Goal: Task Accomplishment & Management: Manage account settings

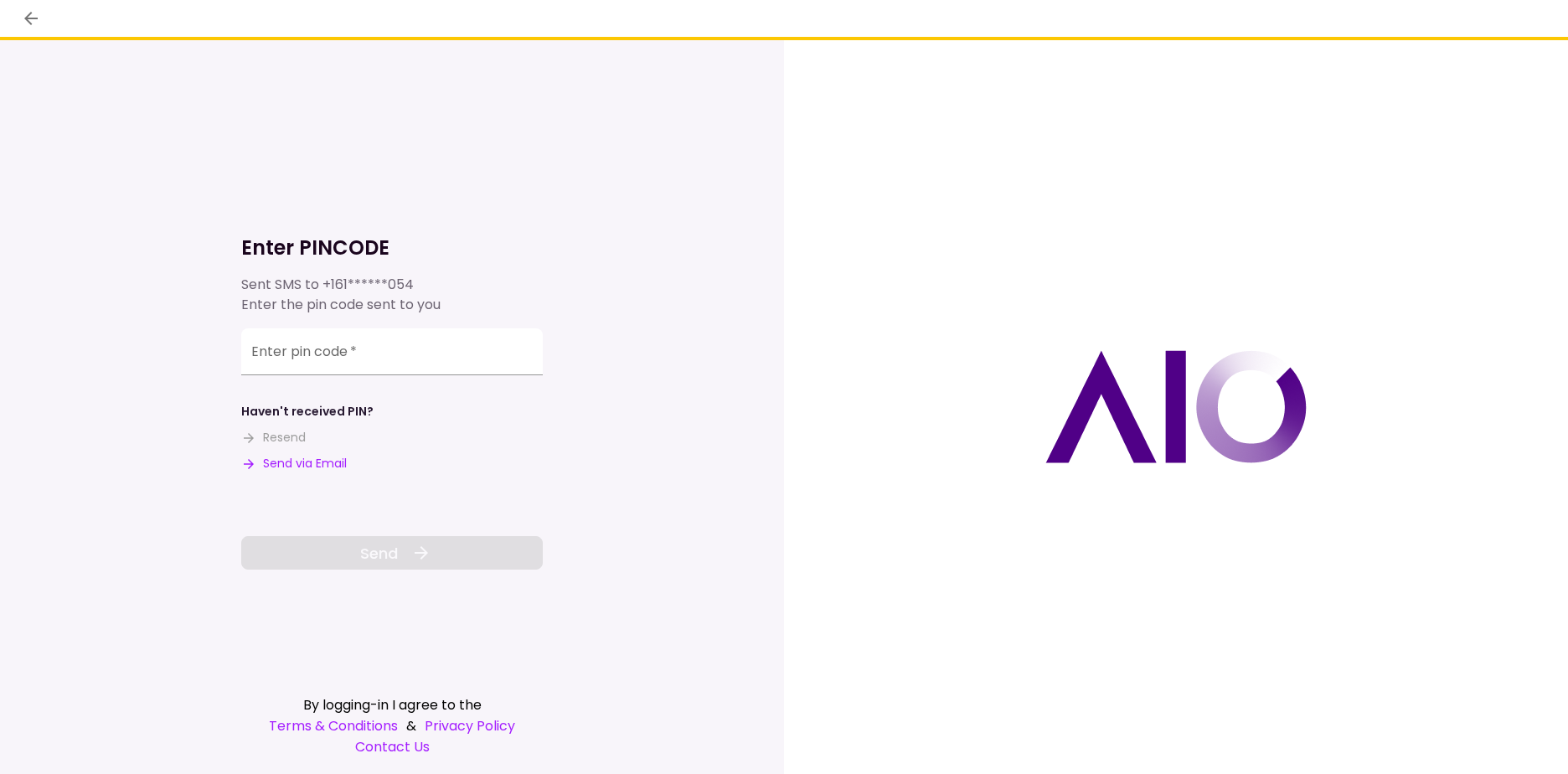
click at [284, 350] on div "Enter pin code   *" at bounding box center [392, 352] width 301 height 47
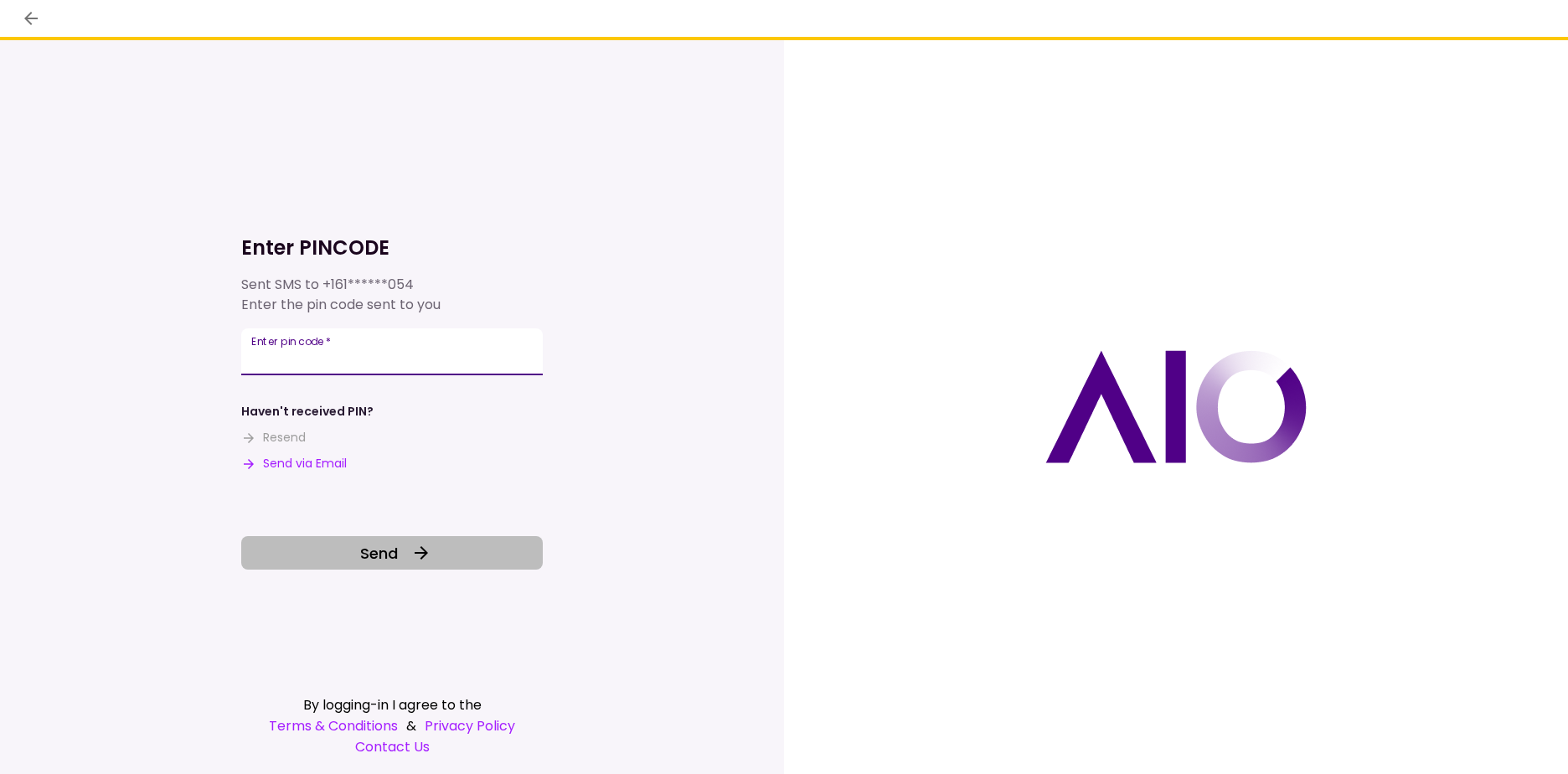
type input "******"
click at [389, 550] on span "Send" at bounding box center [378, 553] width 37 height 23
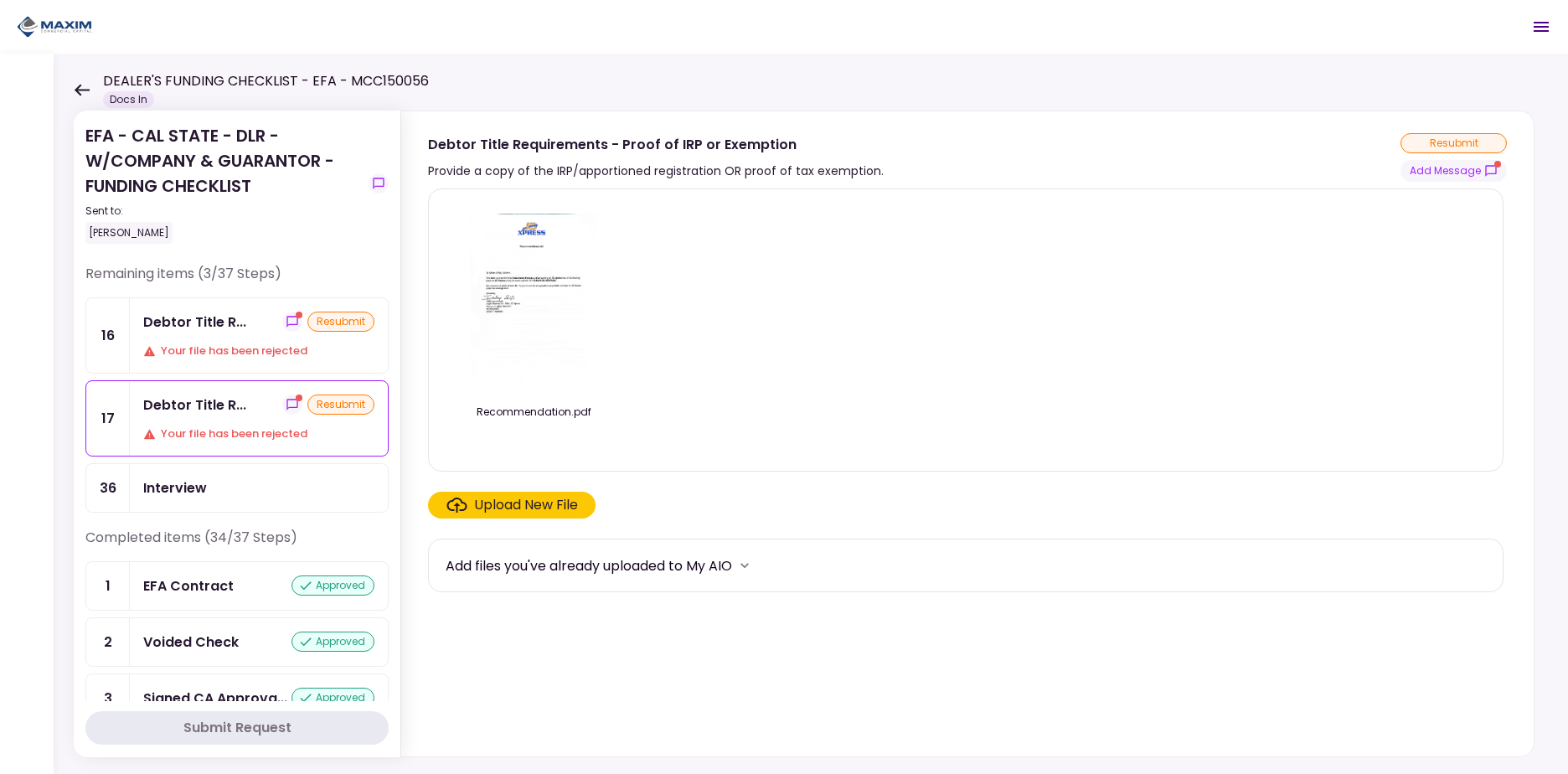
click at [203, 339] on div "Debtor Title R... resubmit Your file has been rejected" at bounding box center [259, 335] width 258 height 75
click at [288, 318] on icon "show-messages" at bounding box center [292, 321] width 14 height 14
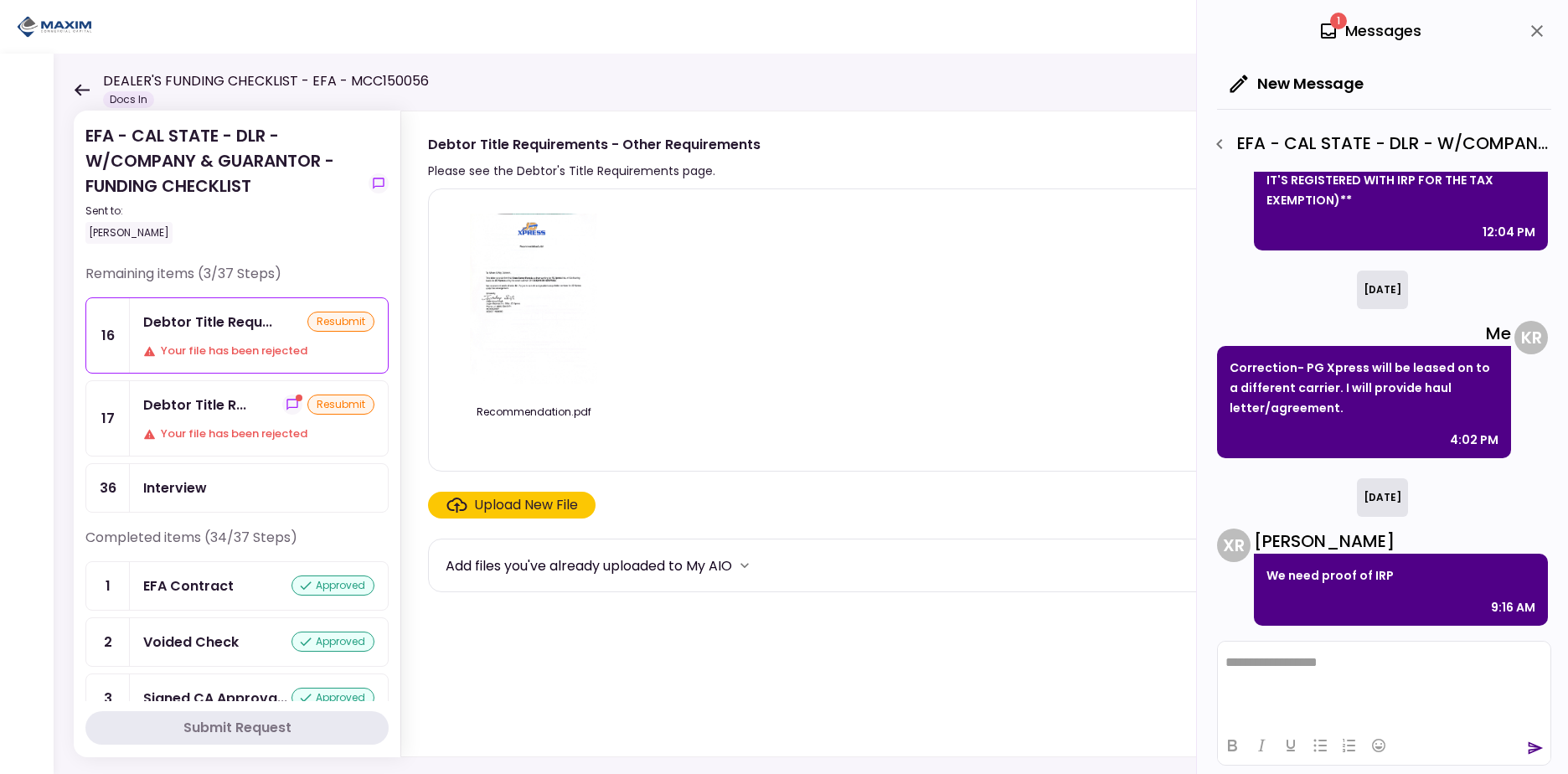
scroll to position [374, 0]
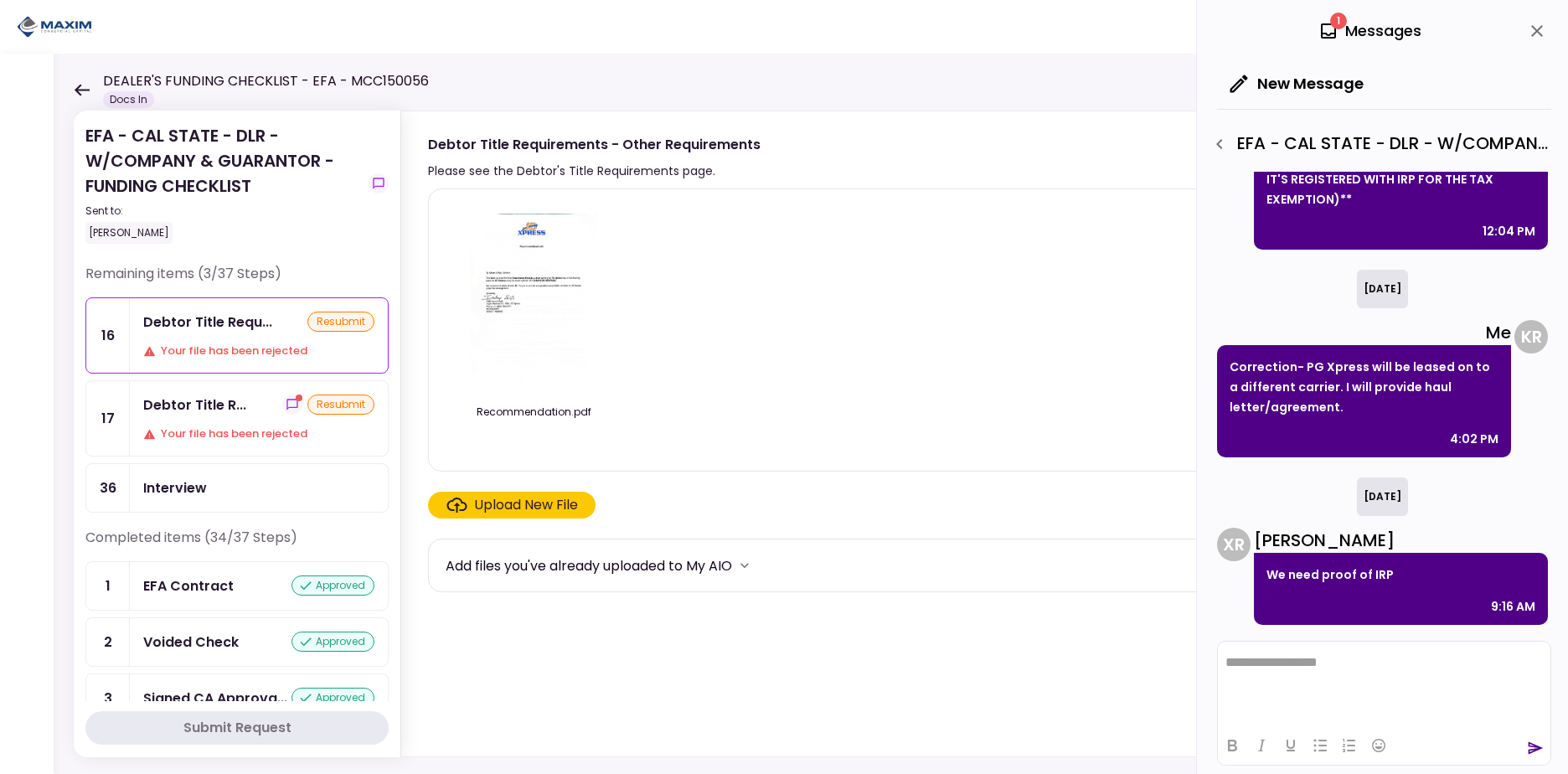
click at [1350, 682] on html "**********" at bounding box center [1383, 662] width 332 height 42
click at [1535, 752] on icon "send" at bounding box center [1535, 748] width 16 height 16
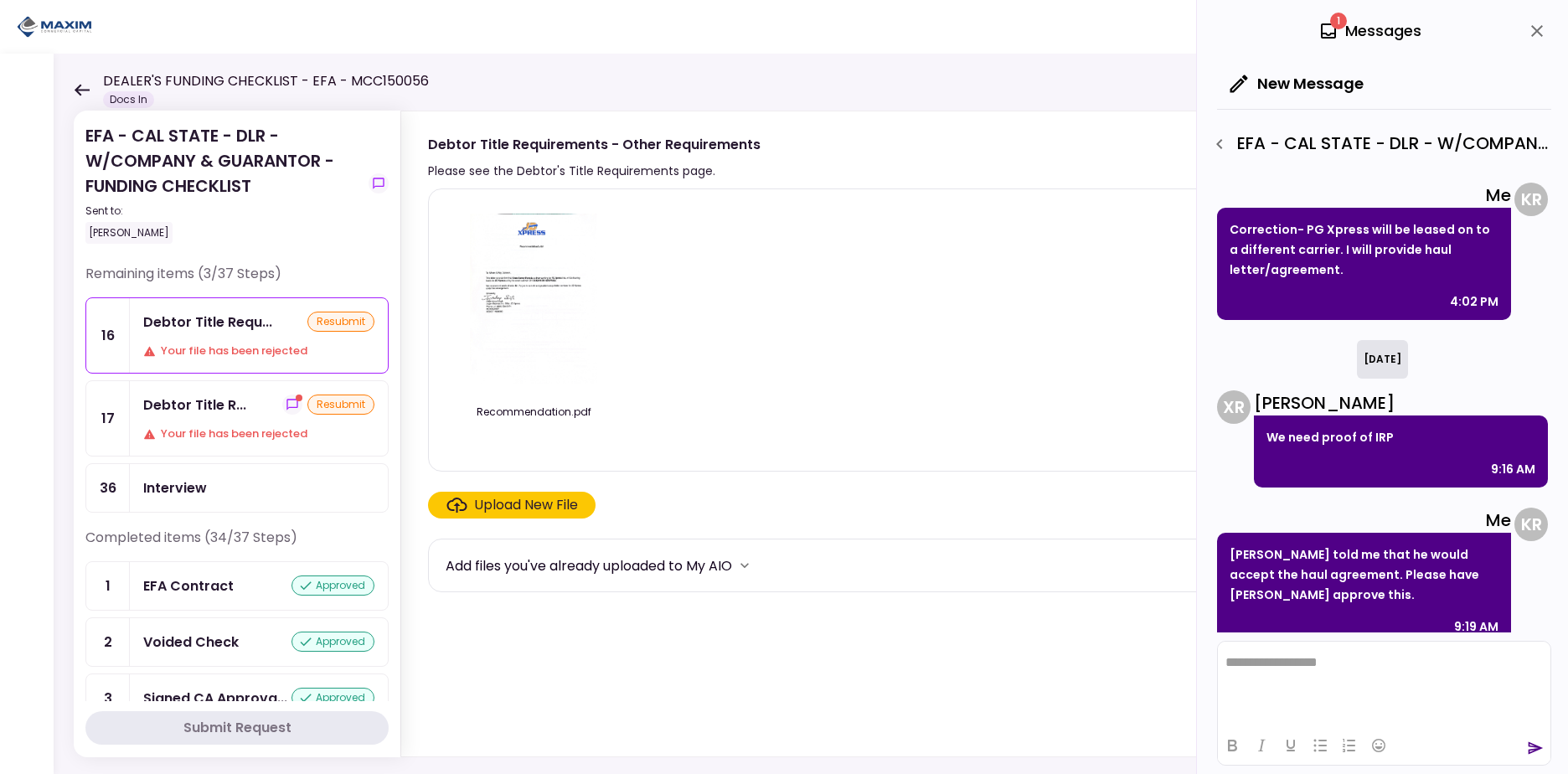
click at [1335, 559] on p "[PERSON_NAME] told me that he would accept the haul agreement. Please have [PER…" at bounding box center [1363, 575] width 269 height 60
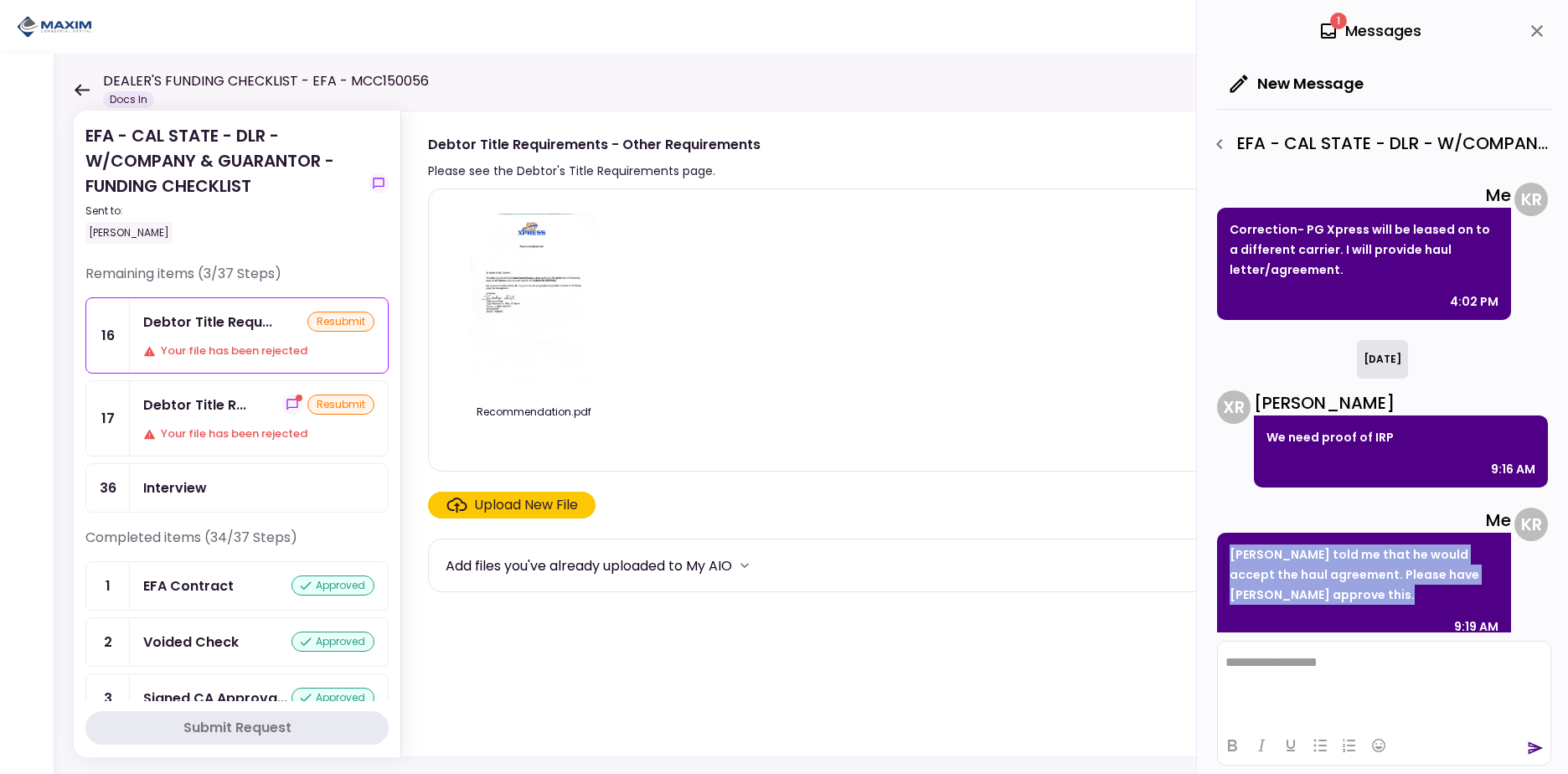
click at [1335, 559] on p "[PERSON_NAME] told me that he would accept the haul agreement. Please have [PER…" at bounding box center [1363, 575] width 269 height 60
copy p "[PERSON_NAME] told me that he would accept the haul agreement. Please have [PER…"
click at [209, 399] on div "Debtor Title R..." at bounding box center [194, 404] width 103 height 21
click at [286, 402] on icon "show-messages" at bounding box center [292, 404] width 14 height 14
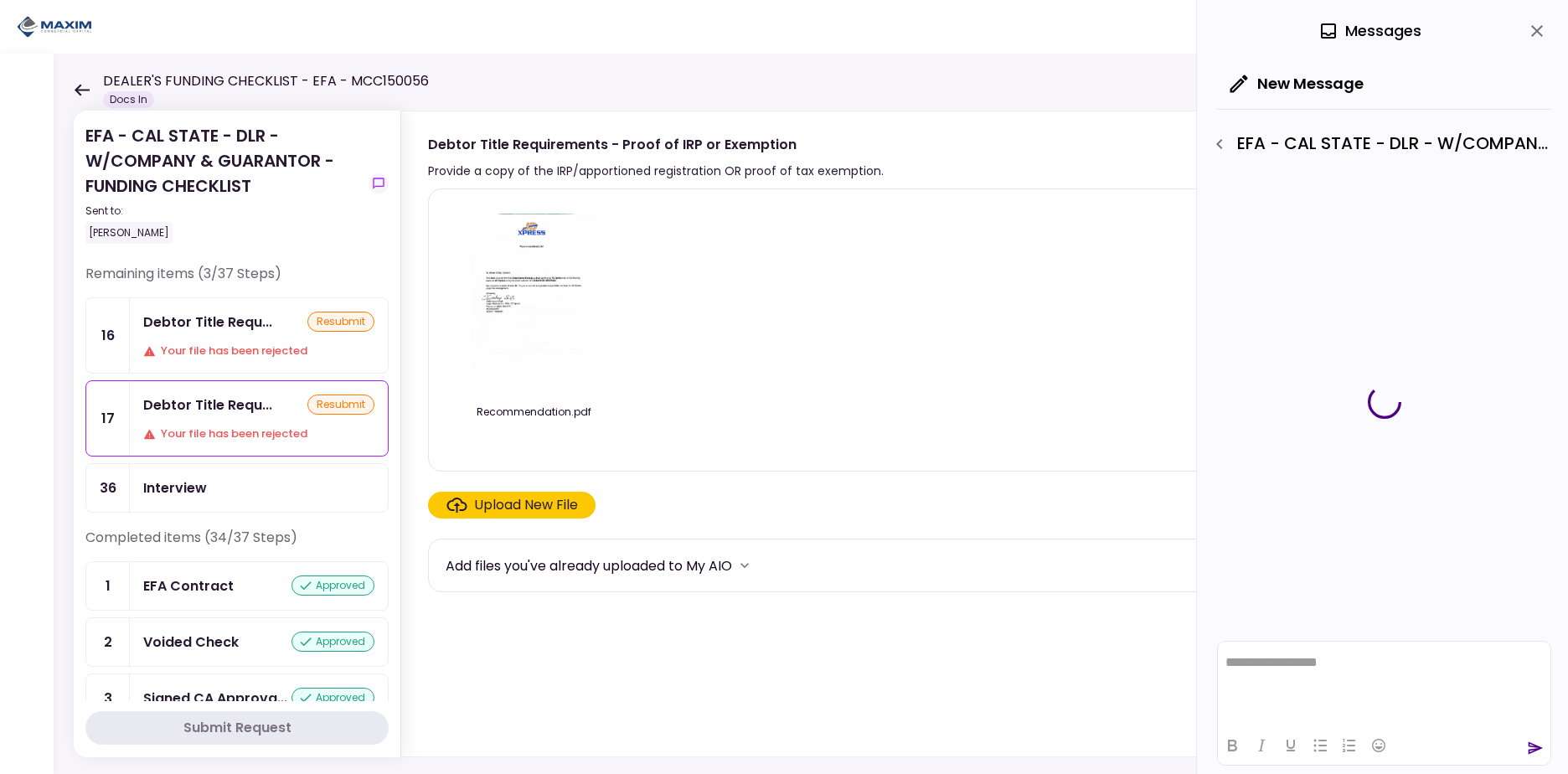
scroll to position [239, 0]
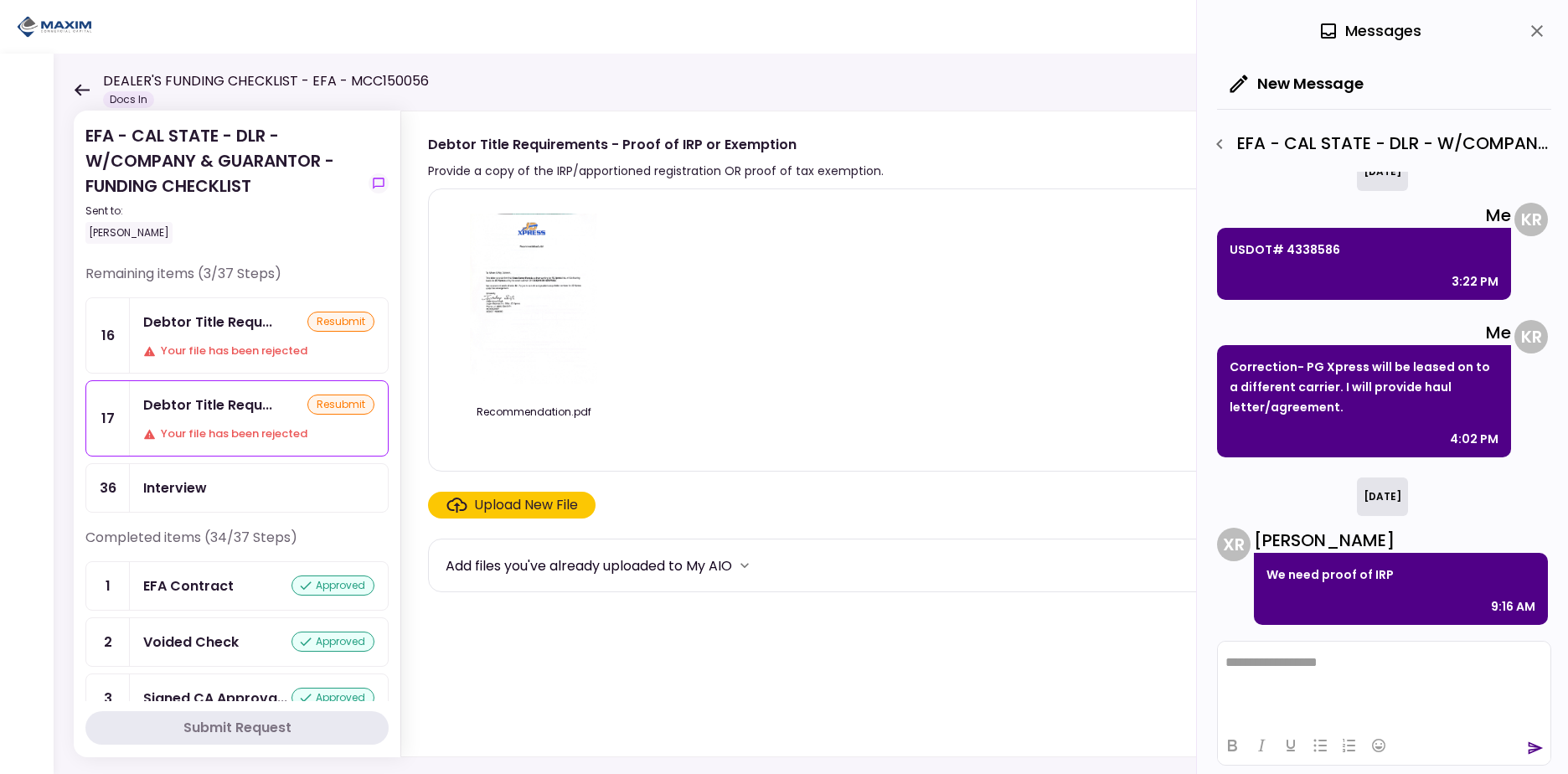
click at [1339, 671] on html "**********" at bounding box center [1383, 662] width 332 height 42
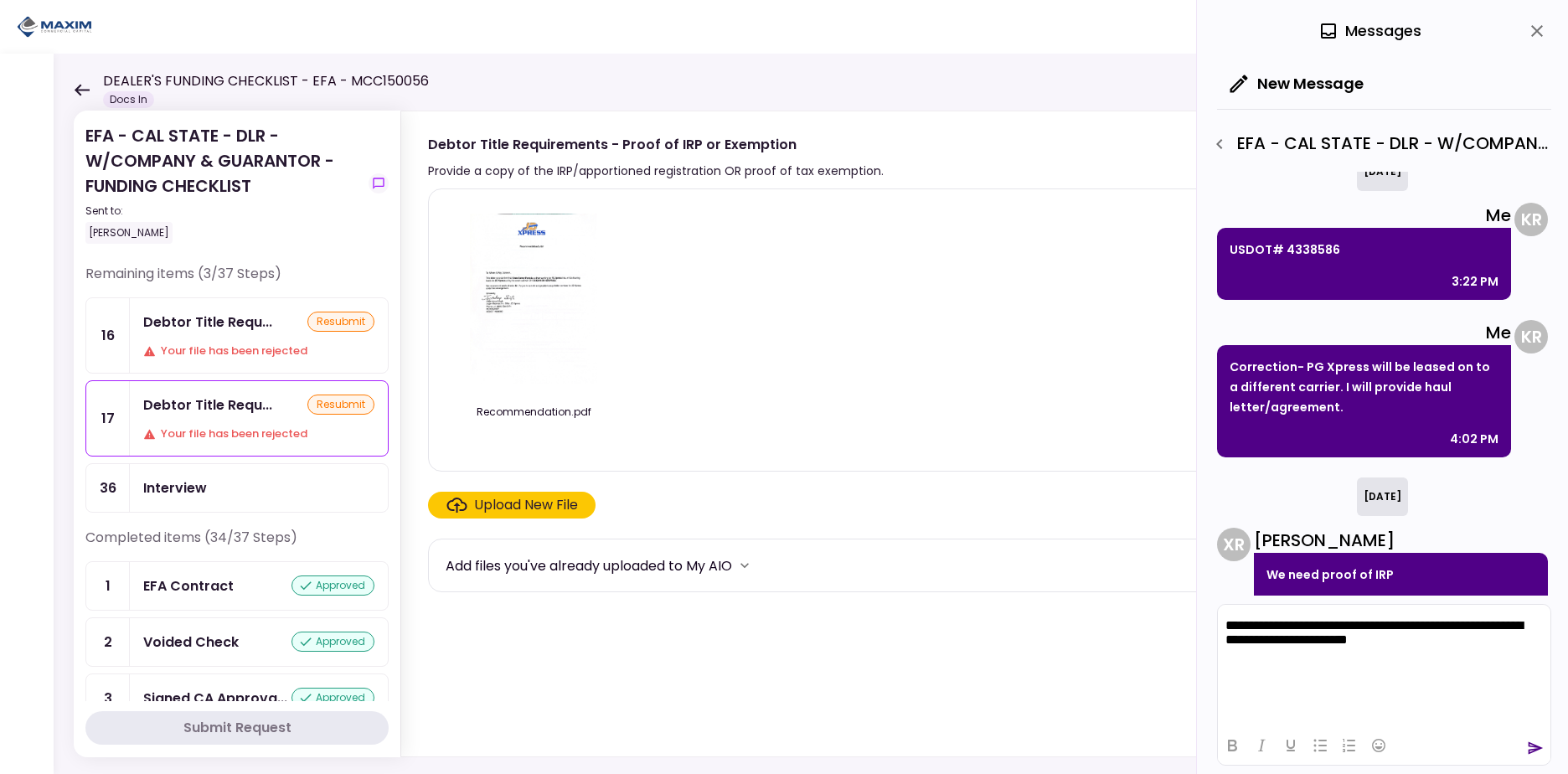
click at [1539, 747] on icon "send" at bounding box center [1535, 749] width 15 height 13
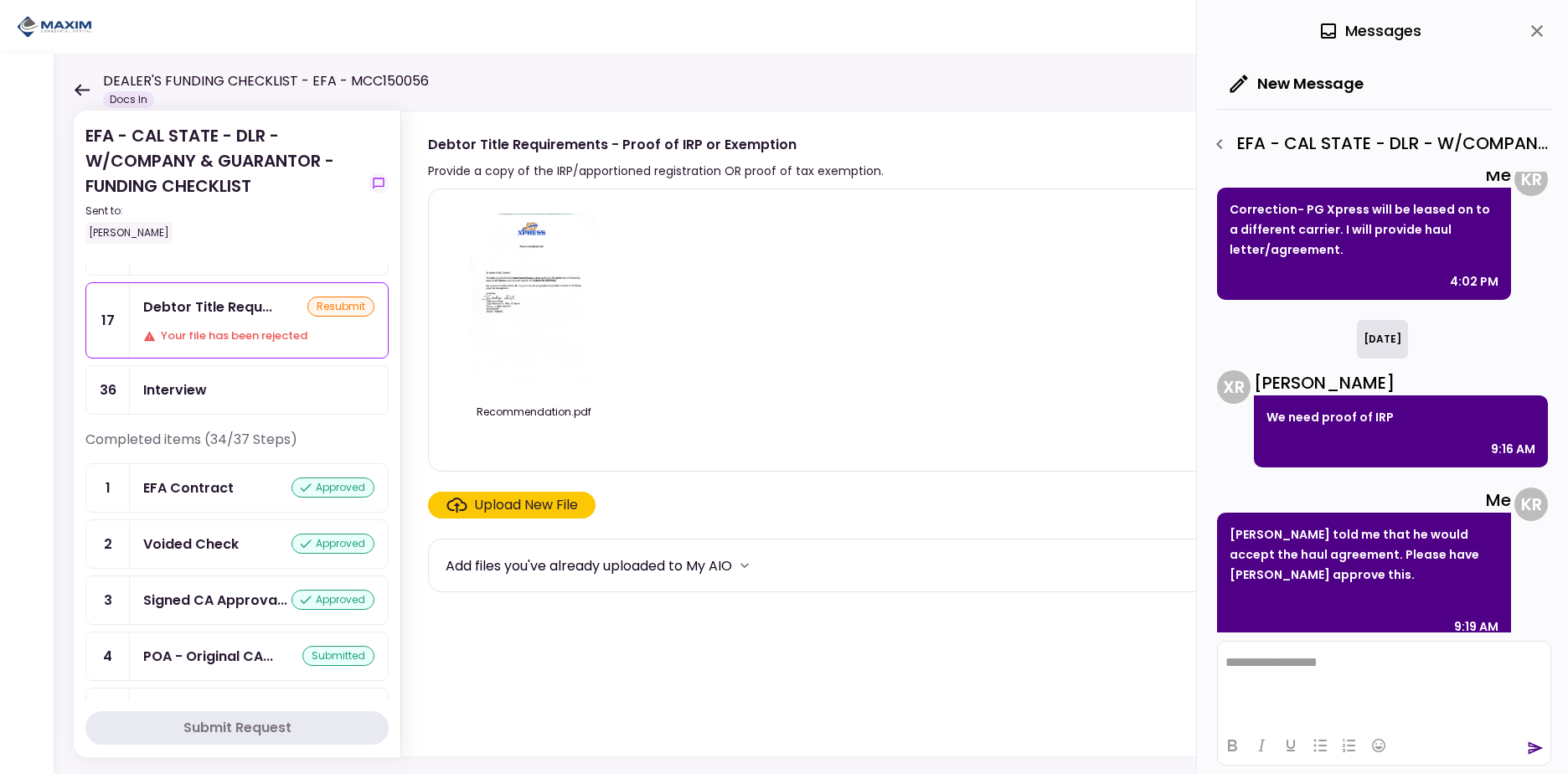
scroll to position [0, 0]
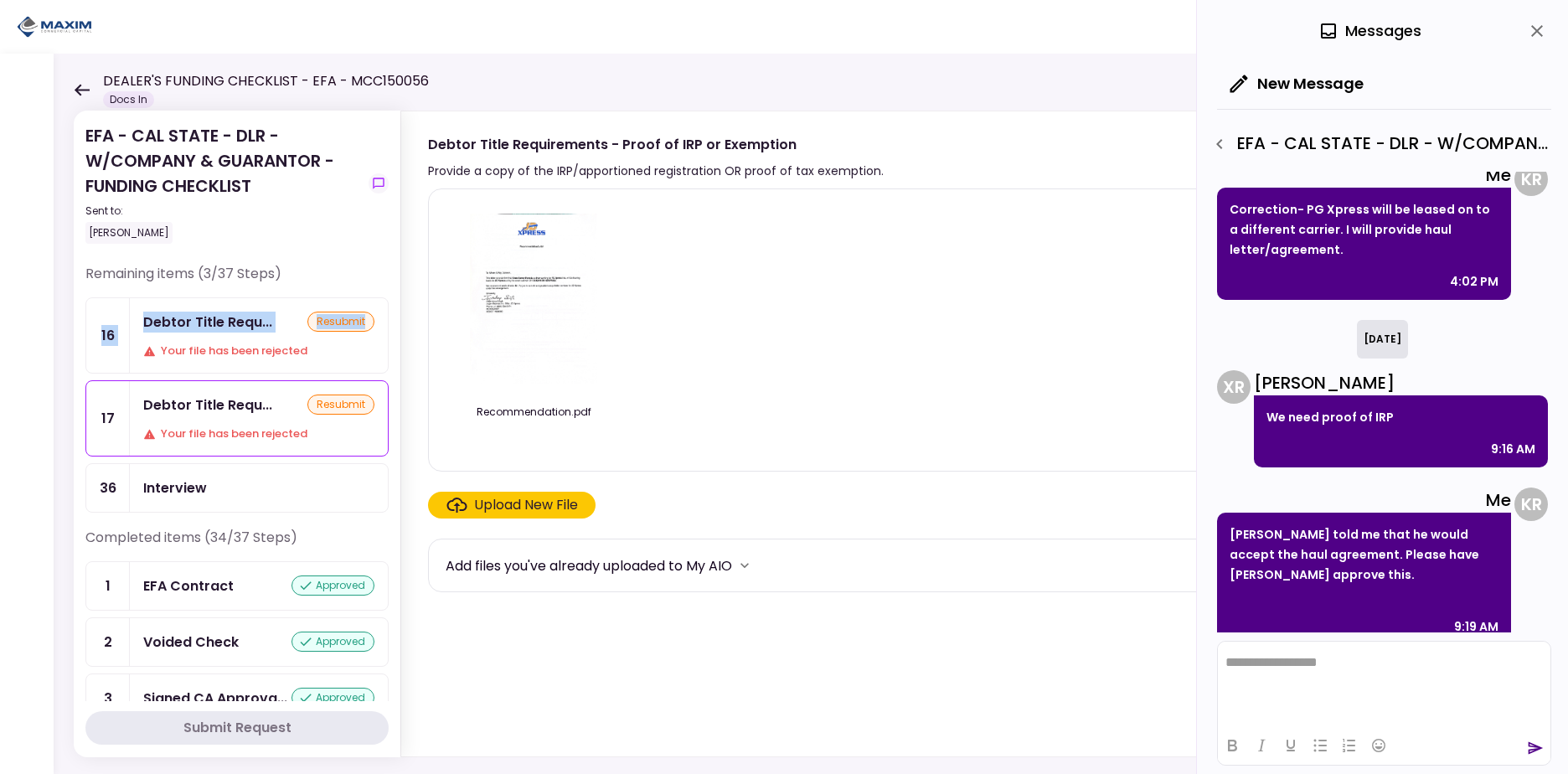
drag, startPoint x: 383, startPoint y: 279, endPoint x: 390, endPoint y: 332, distance: 53.5
click at [390, 332] on section "EFA - CAL STATE - DLR - W/COMPANY & GUARANTOR - FUNDING CHECKLIST Sent to: [PER…" at bounding box center [237, 433] width 327 height 647
click at [394, 343] on section "EFA - CAL STATE - DLR - W/COMPANY & GUARANTOR - FUNDING CHECKLIST Sent to: [PER…" at bounding box center [237, 433] width 327 height 647
drag, startPoint x: 390, startPoint y: 332, endPoint x: 390, endPoint y: 343, distance: 11.0
click at [390, 343] on section "EFA - CAL STATE - DLR - W/COMPANY & GUARANTOR - FUNDING CHECKLIST Sent to: [PER…" at bounding box center [237, 433] width 327 height 647
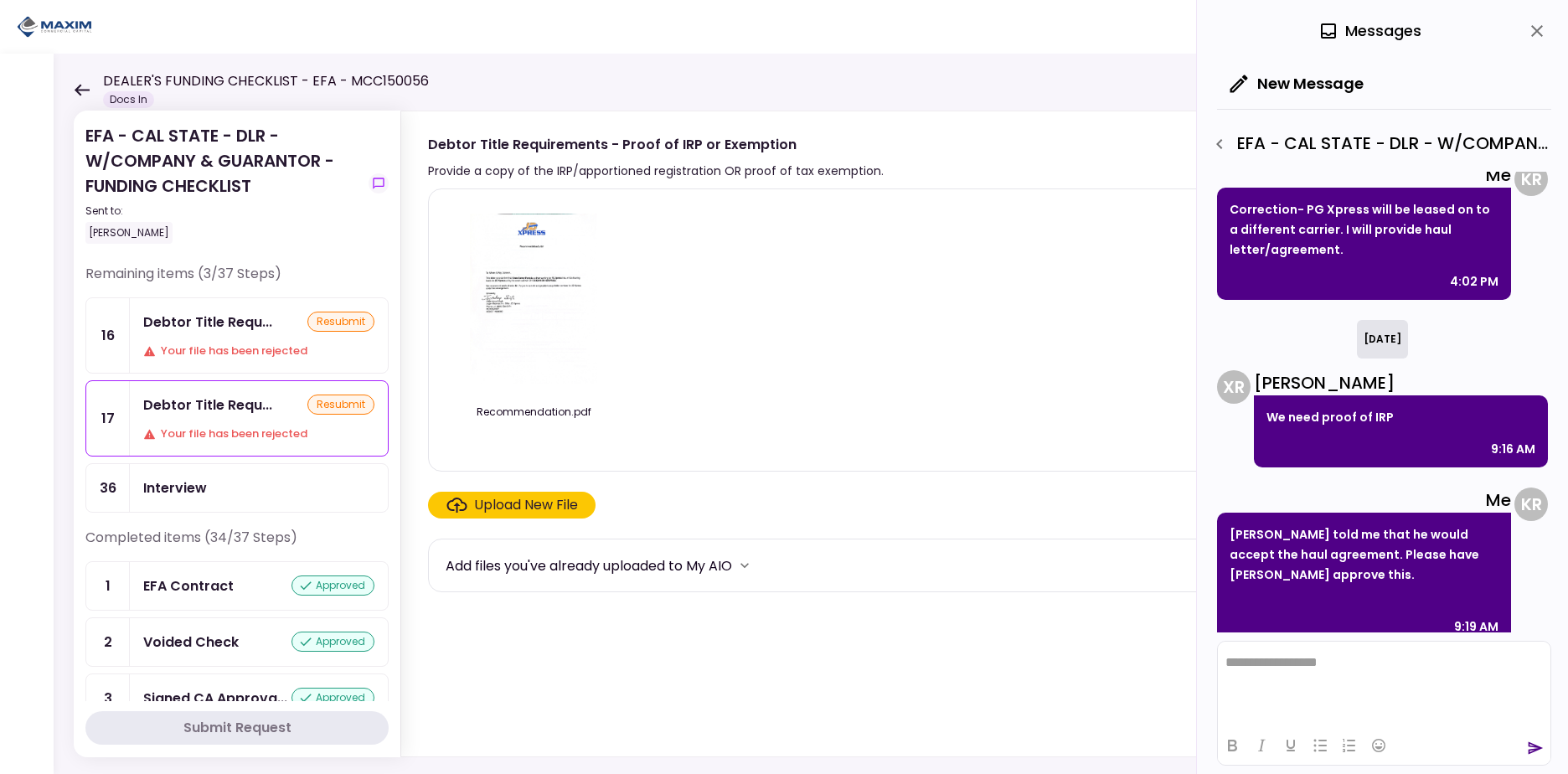
click at [76, 89] on icon at bounding box center [82, 89] width 15 height 12
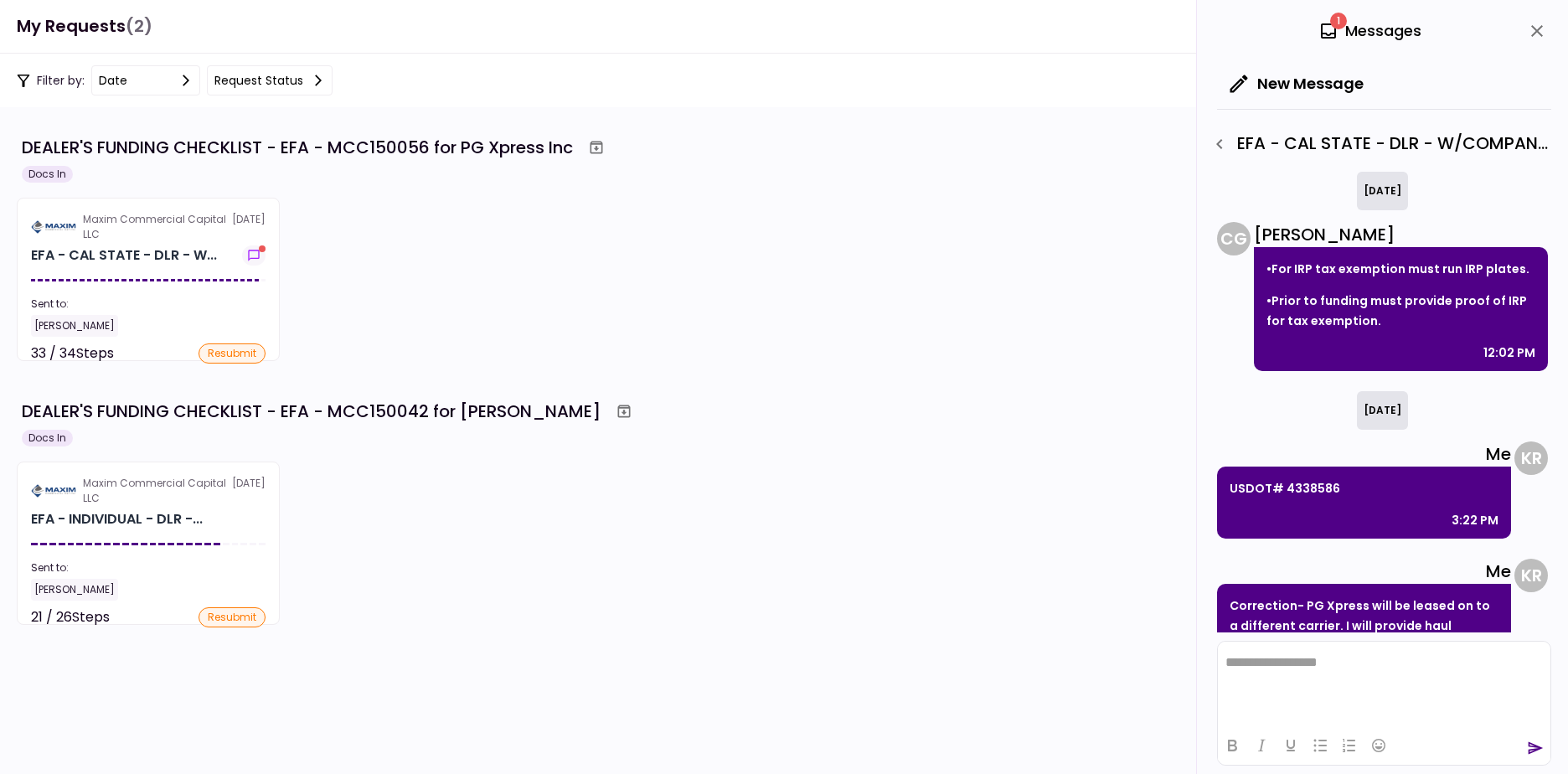
scroll to position [396, 0]
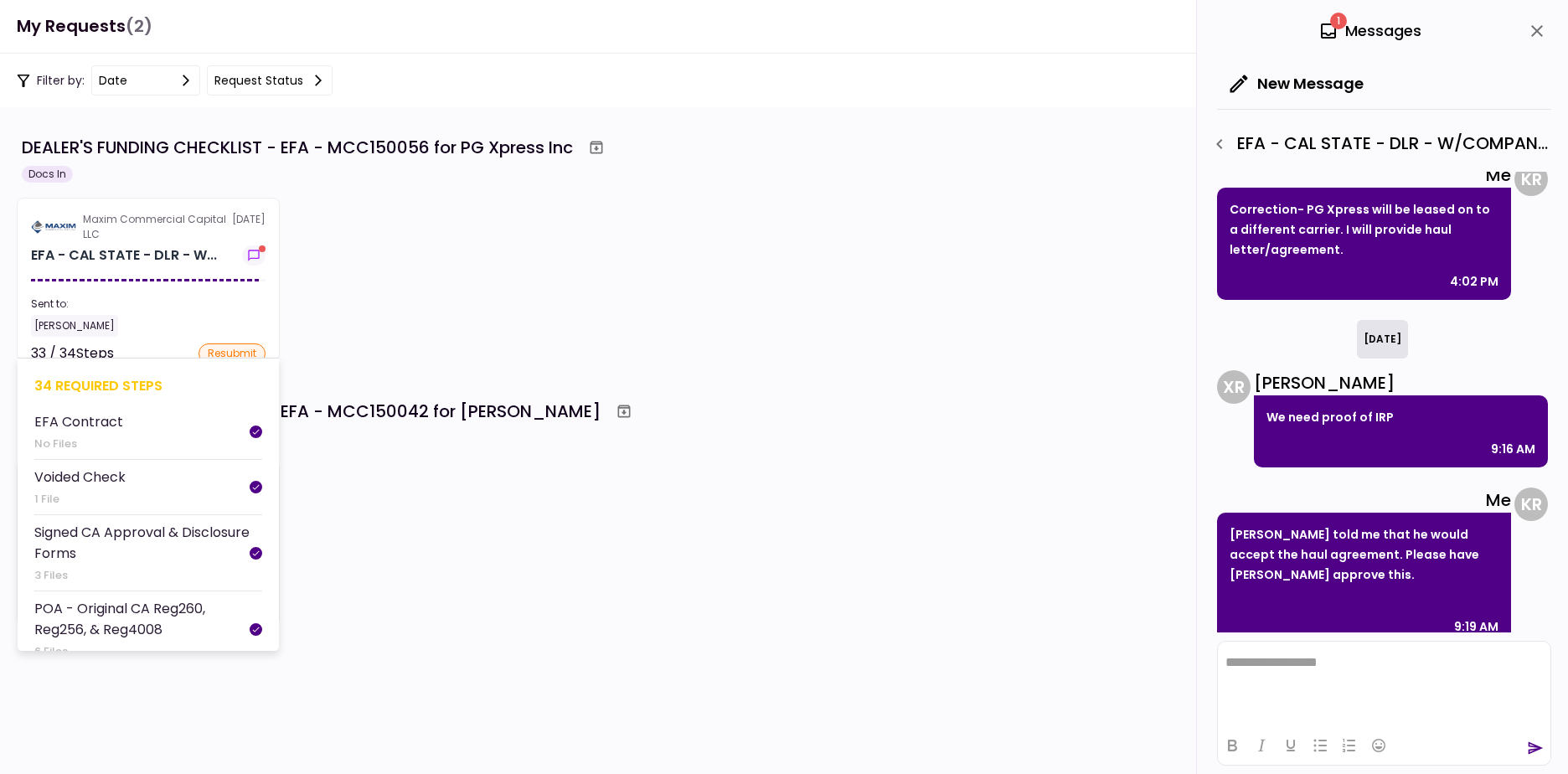
click at [148, 268] on section "Maxim Commercial Capital LLC [DATE] EFA - CAL STATE - DLR - W... Sent to: [PERS…" at bounding box center [148, 279] width 263 height 163
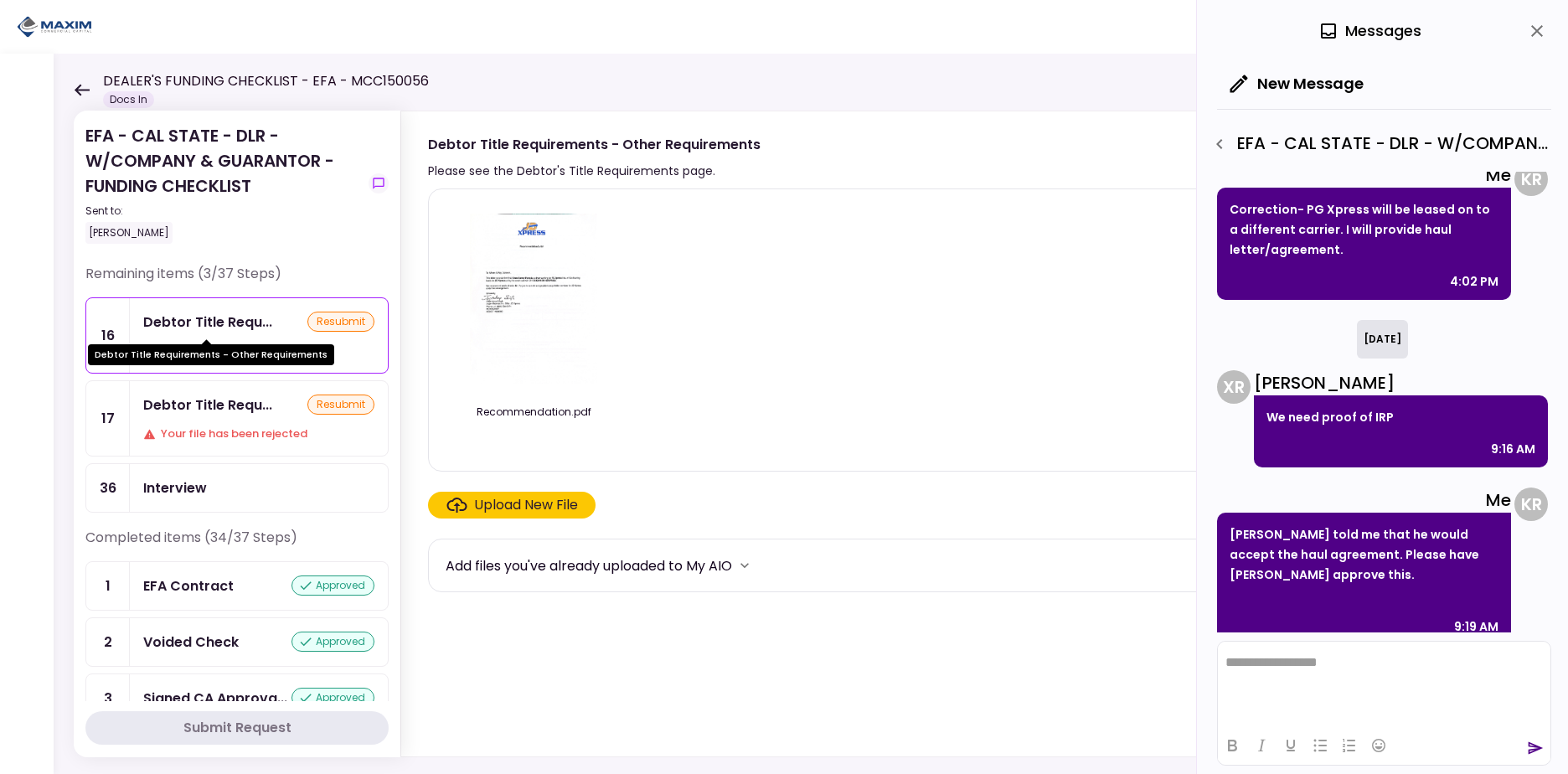
click at [243, 329] on div "Debtor Title Requ..." at bounding box center [208, 321] width 129 height 21
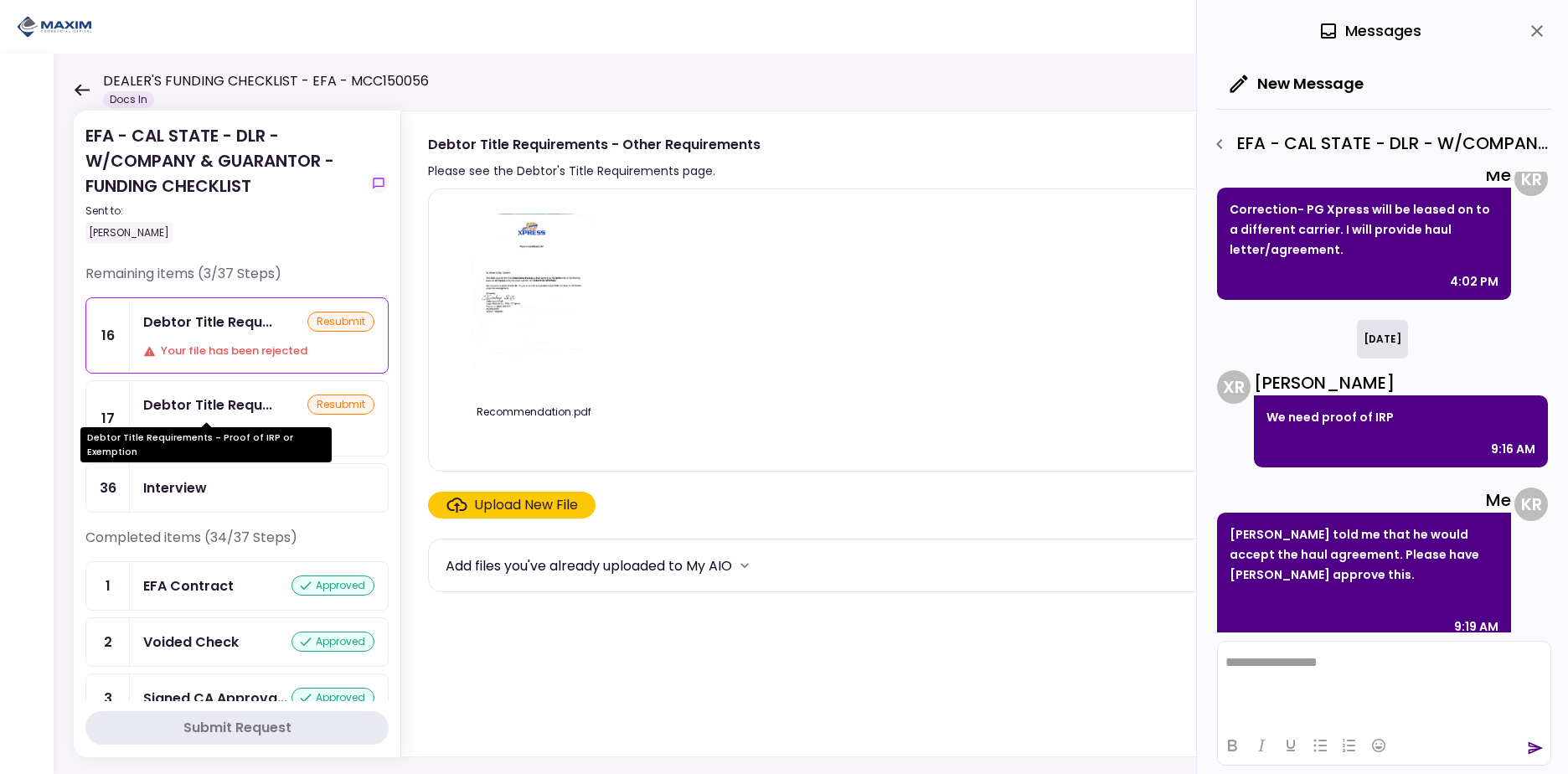
click at [235, 420] on div "Debtor Title Requirements - Proof of IRP or Exemption" at bounding box center [206, 439] width 251 height 47
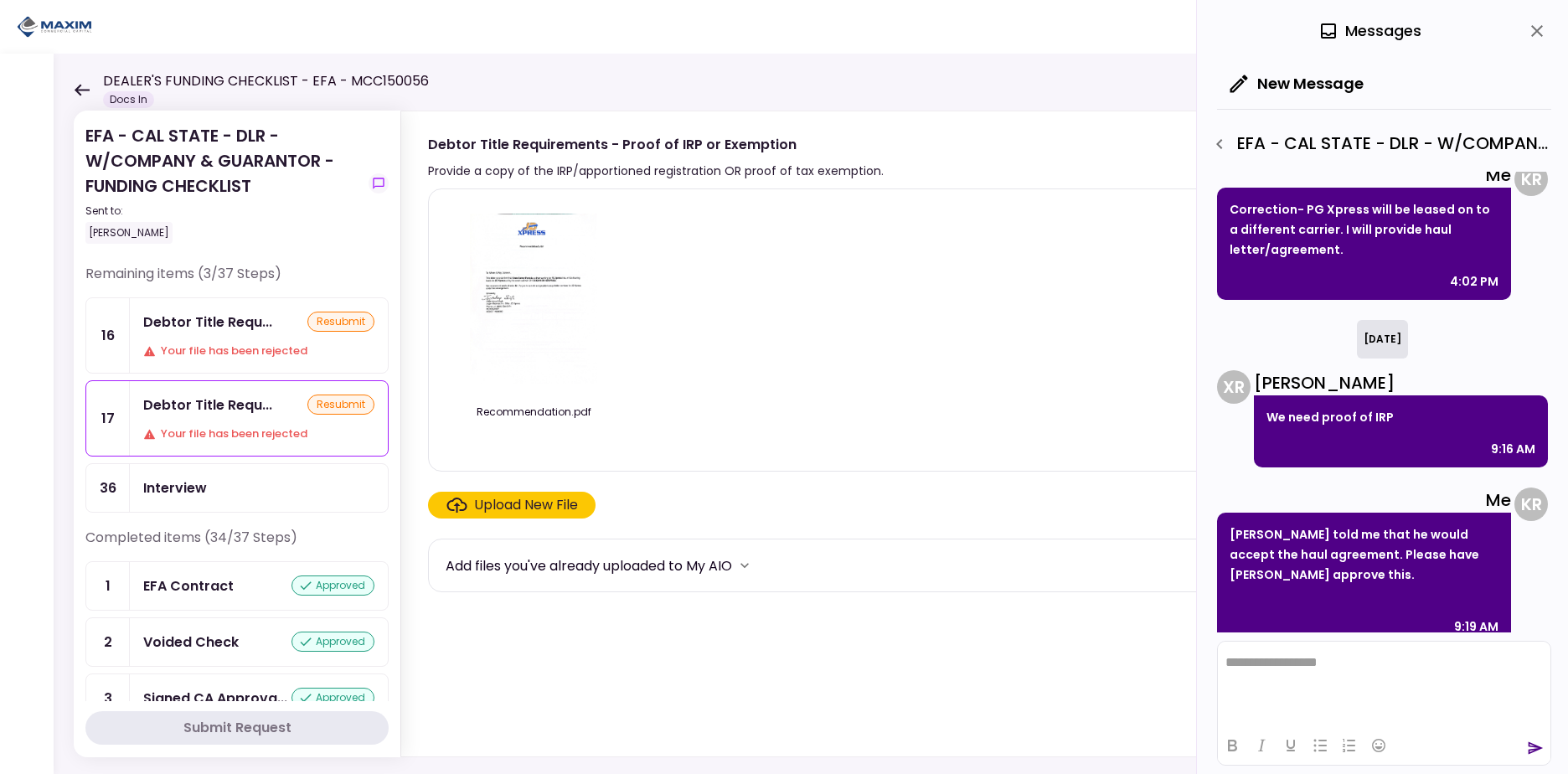
click at [235, 339] on div "Debtor Title Requ... resubmit Your file has been rejected" at bounding box center [259, 335] width 258 height 75
click at [248, 419] on div "Debtor Title Requ... resubmit Your file has been rejected" at bounding box center [259, 418] width 258 height 75
click at [254, 494] on div "Interview" at bounding box center [259, 487] width 231 height 21
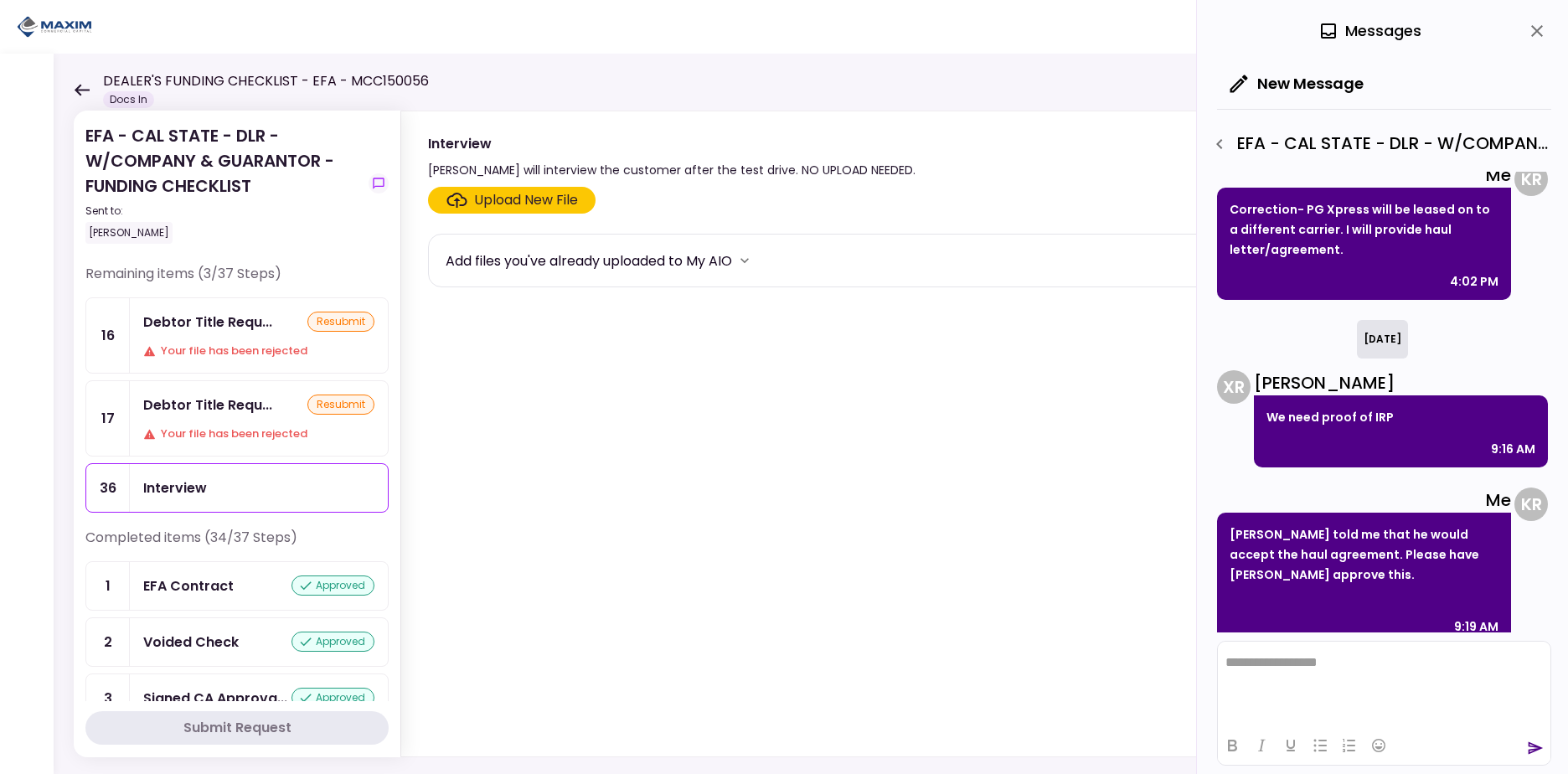
click at [251, 423] on div "Debtor Title Requ... resubmit Your file has been rejected" at bounding box center [259, 418] width 258 height 75
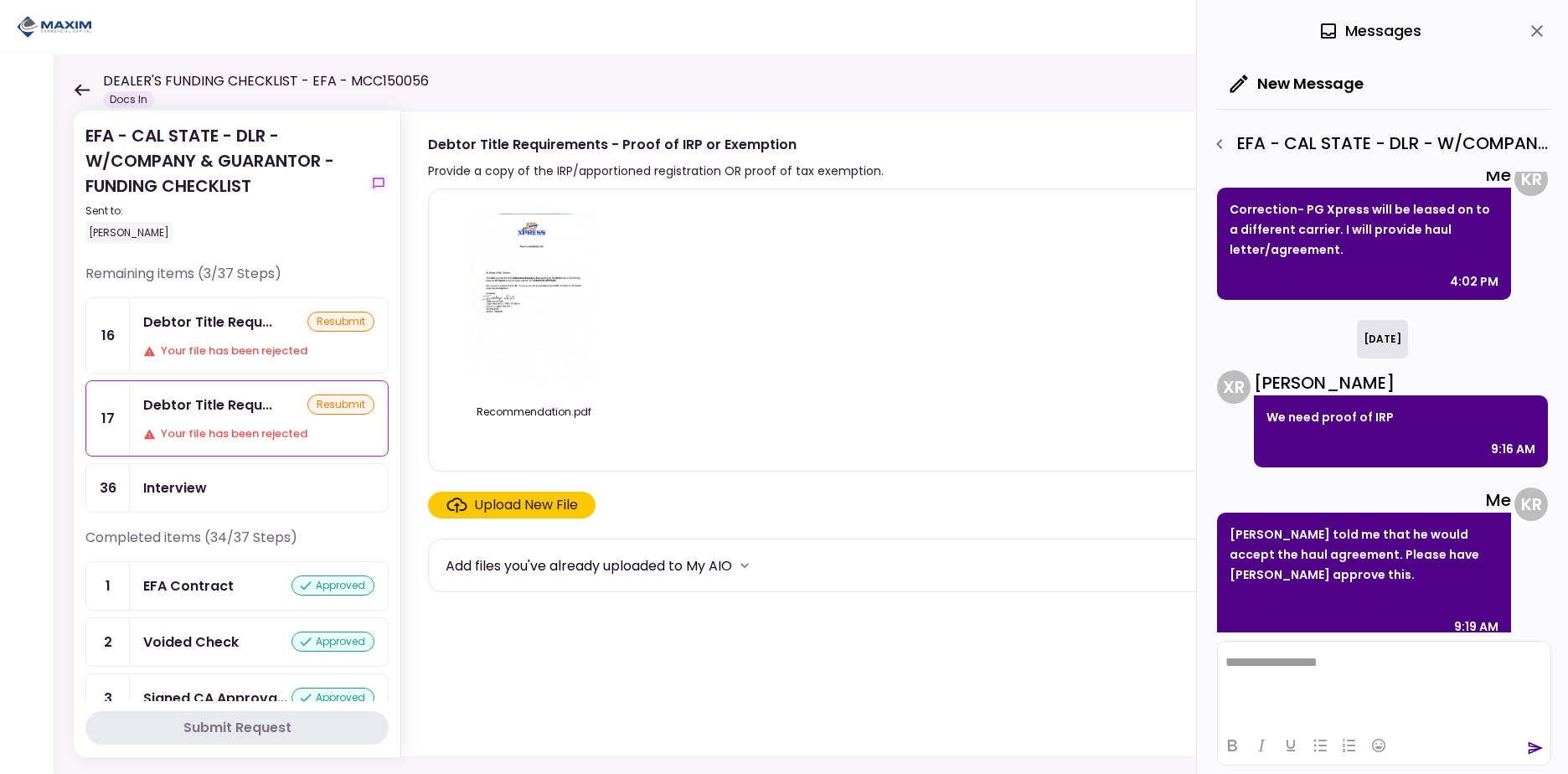
click at [238, 343] on div "Your file has been rejected" at bounding box center [259, 351] width 231 height 16
click at [76, 90] on icon at bounding box center [82, 89] width 15 height 12
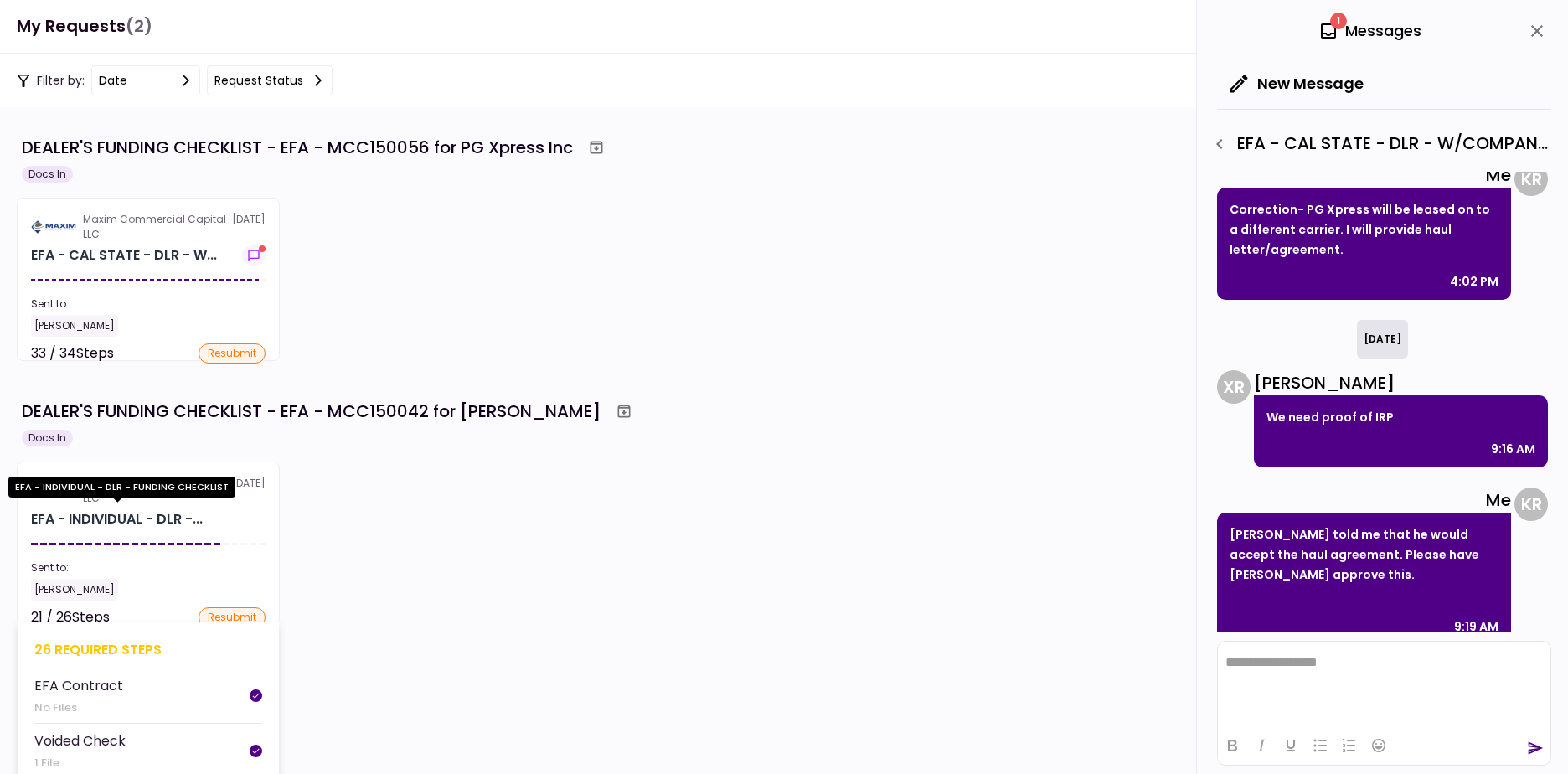
click at [133, 516] on div "EFA - INDIVIDUAL - DLR -..." at bounding box center [117, 519] width 172 height 20
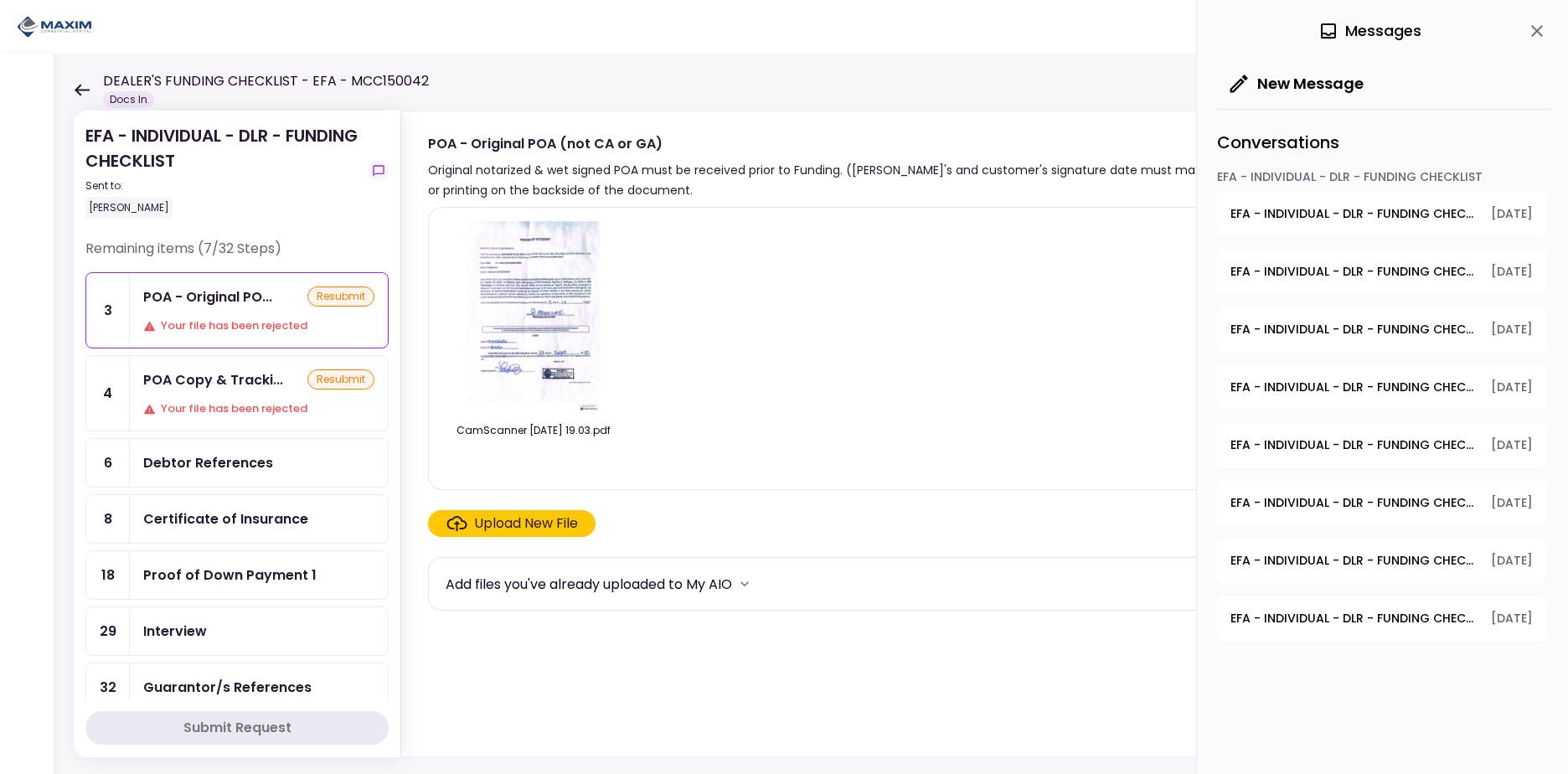
click at [225, 365] on div "POA Copy & Tracki... resubmit Your file has been rejected" at bounding box center [259, 393] width 258 height 75
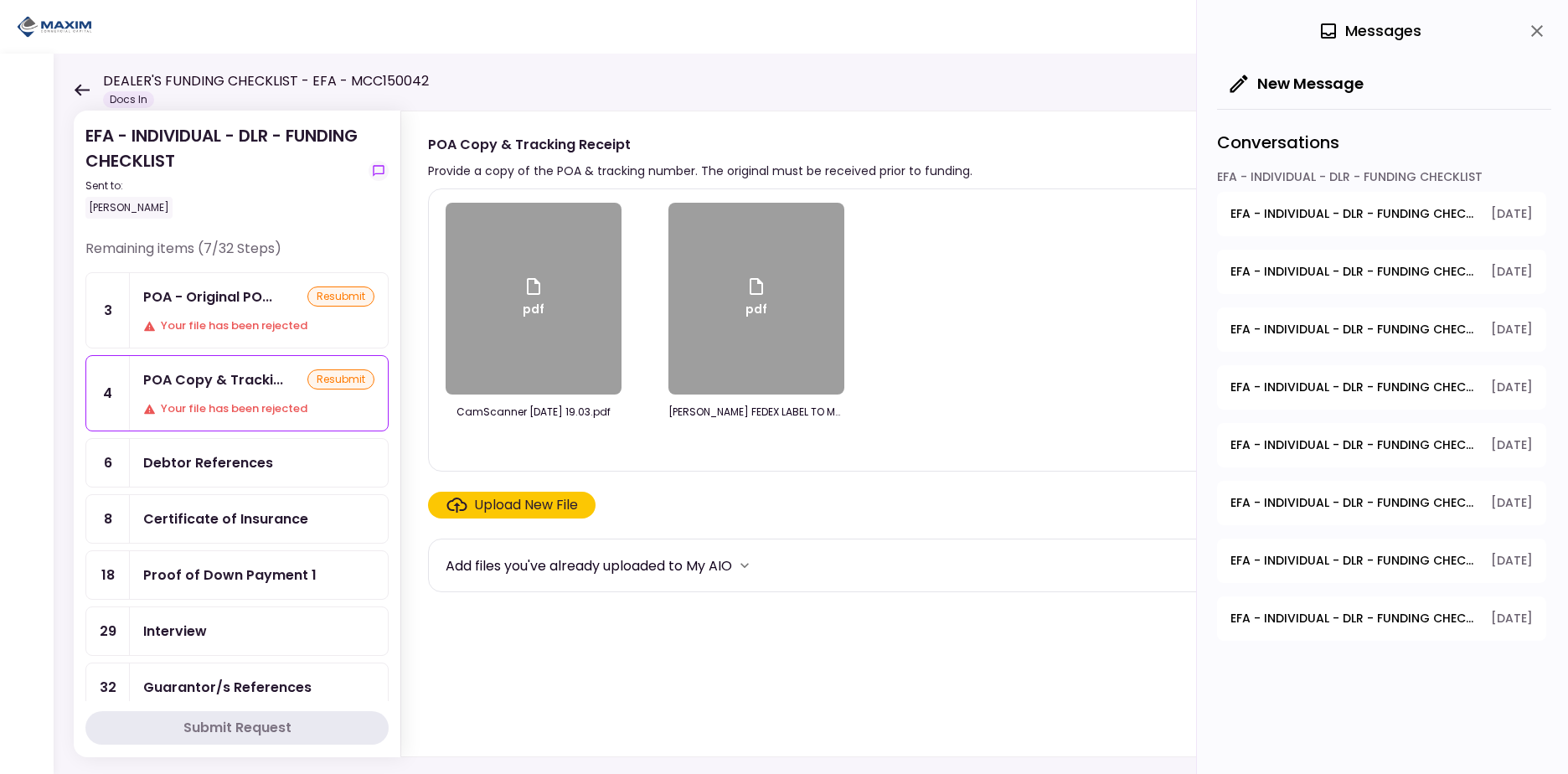
click at [220, 308] on div "POA - Original PO... resubmit Your file has been rejected" at bounding box center [259, 311] width 258 height 75
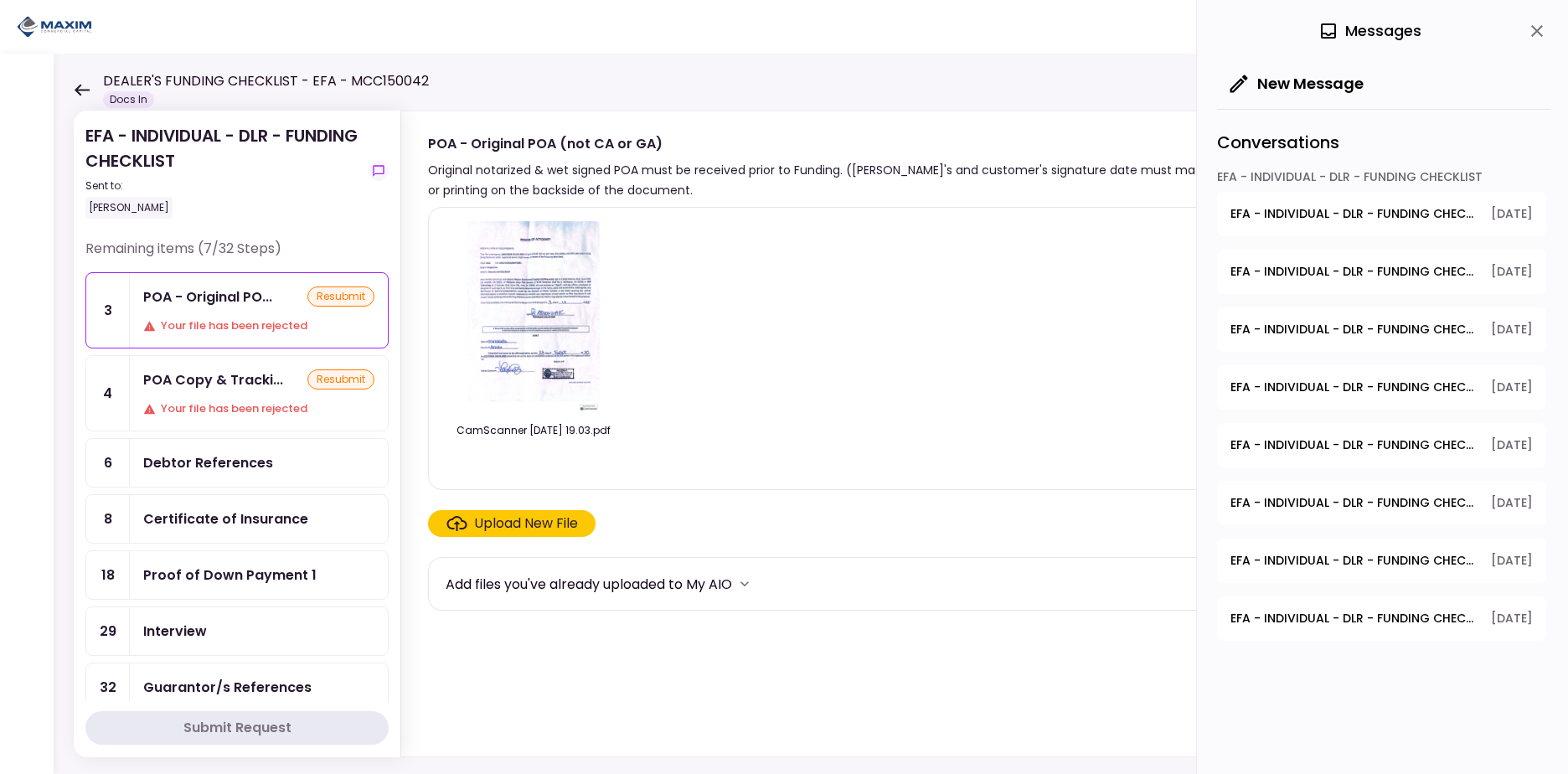
click at [78, 86] on icon at bounding box center [81, 90] width 15 height 13
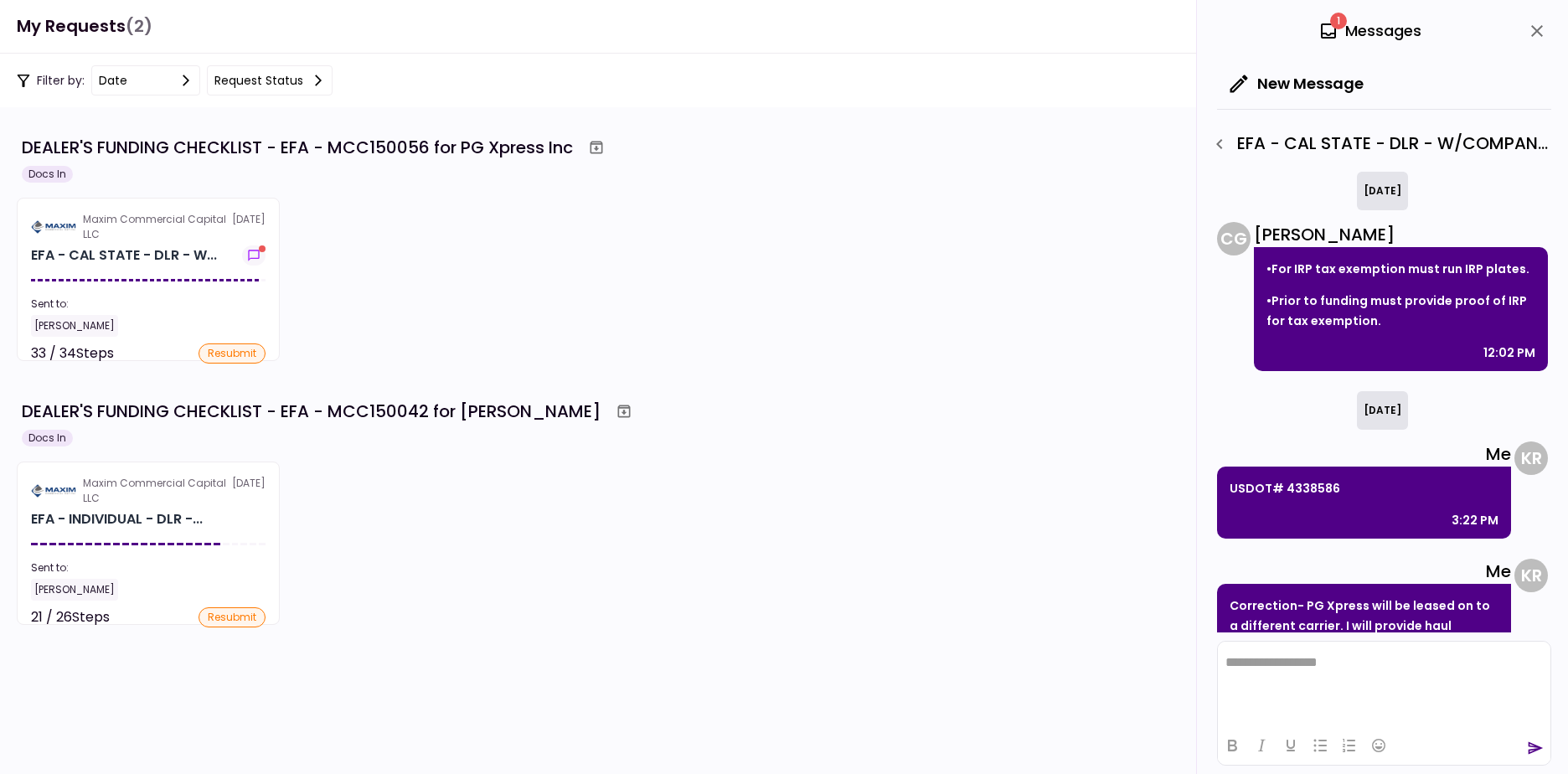
scroll to position [396, 0]
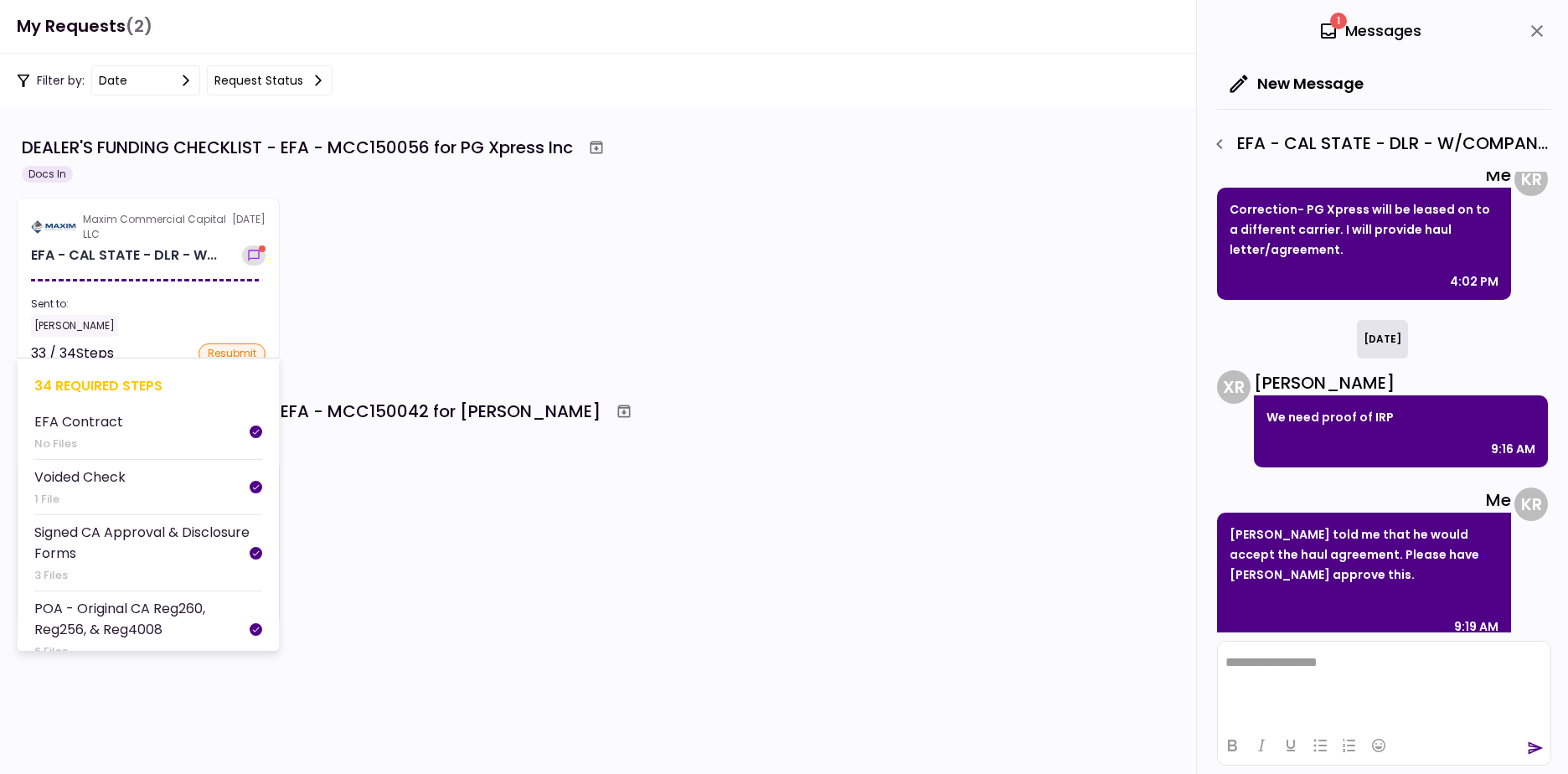
click at [251, 255] on icon "show-messages" at bounding box center [253, 255] width 16 height 14
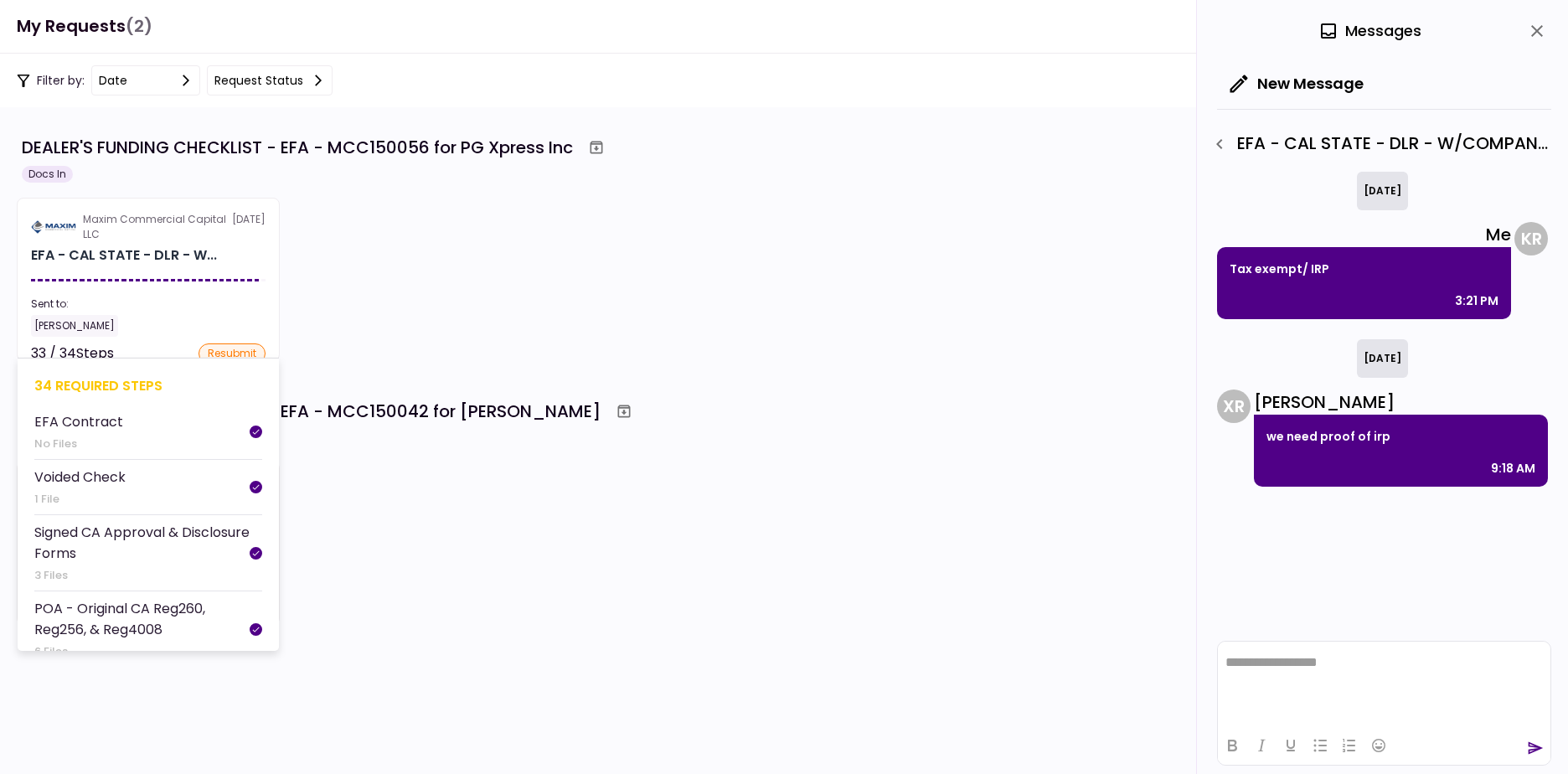
scroll to position [0, 0]
click at [1295, 683] on html "**********" at bounding box center [1383, 662] width 332 height 42
click at [1530, 745] on icon "send" at bounding box center [1535, 748] width 16 height 16
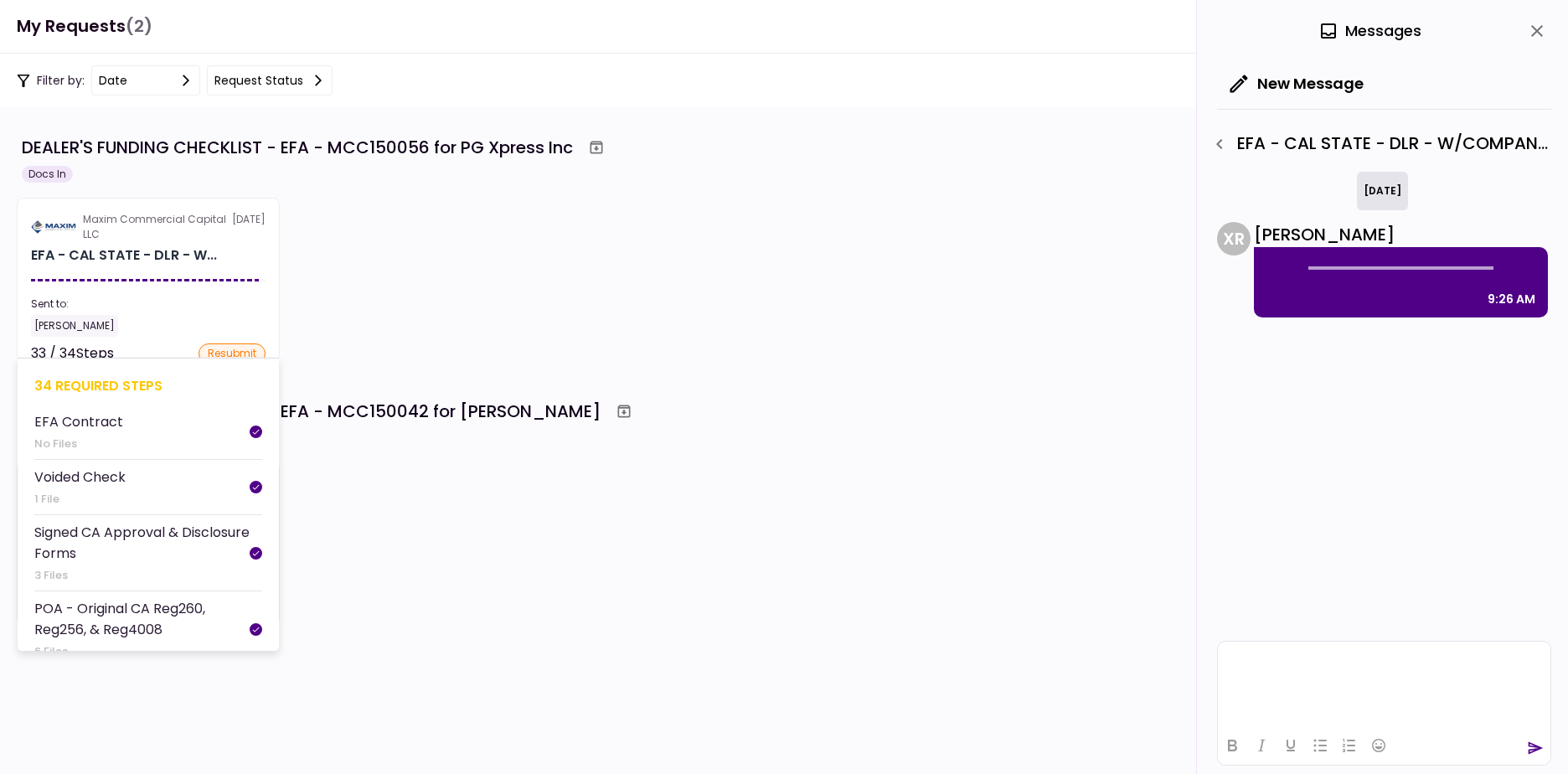
click at [254, 255] on div "EFA - CAL STATE - DLR - W..." at bounding box center [148, 255] width 235 height 20
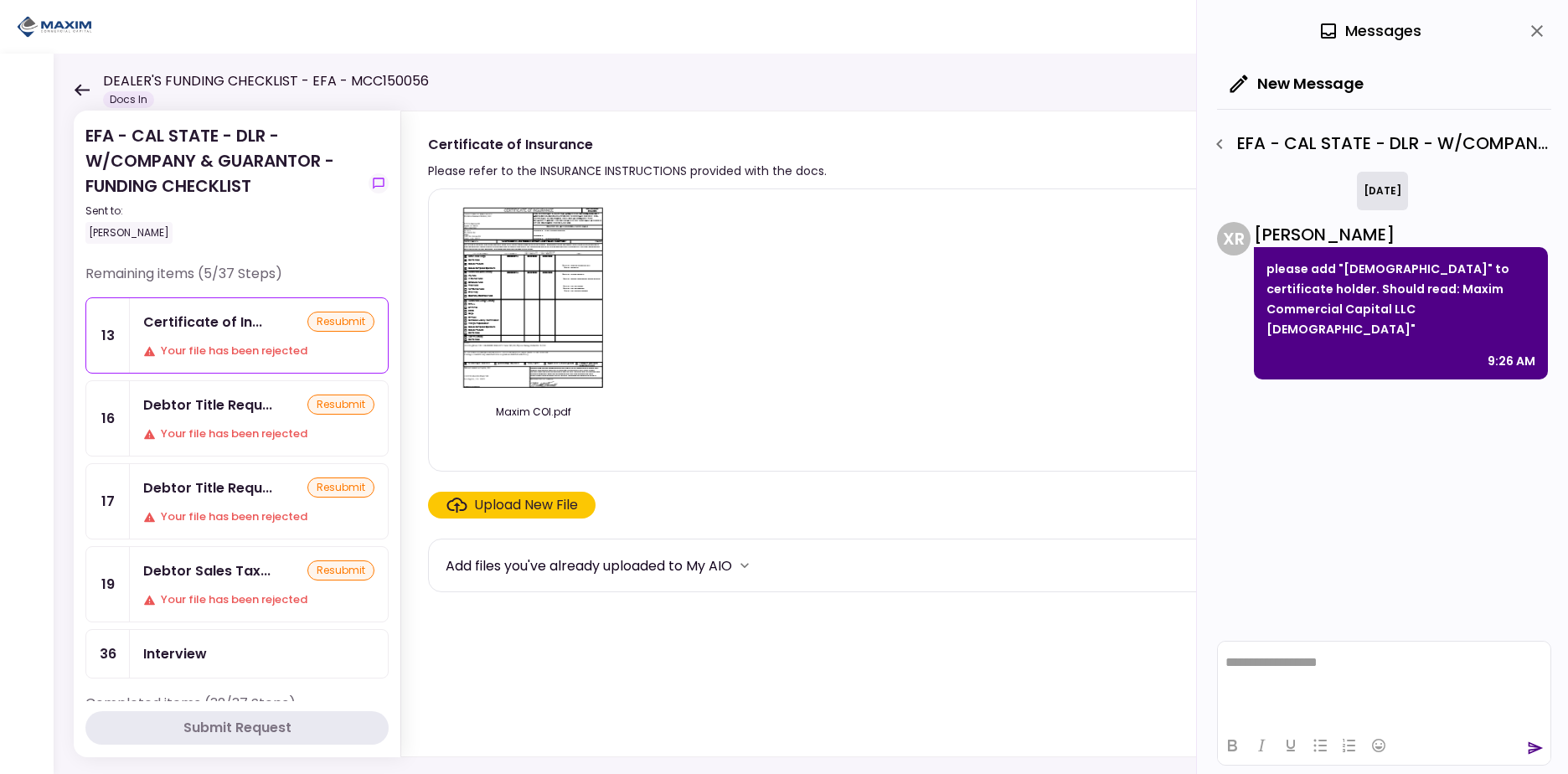
click at [552, 300] on img at bounding box center [534, 299] width 149 height 192
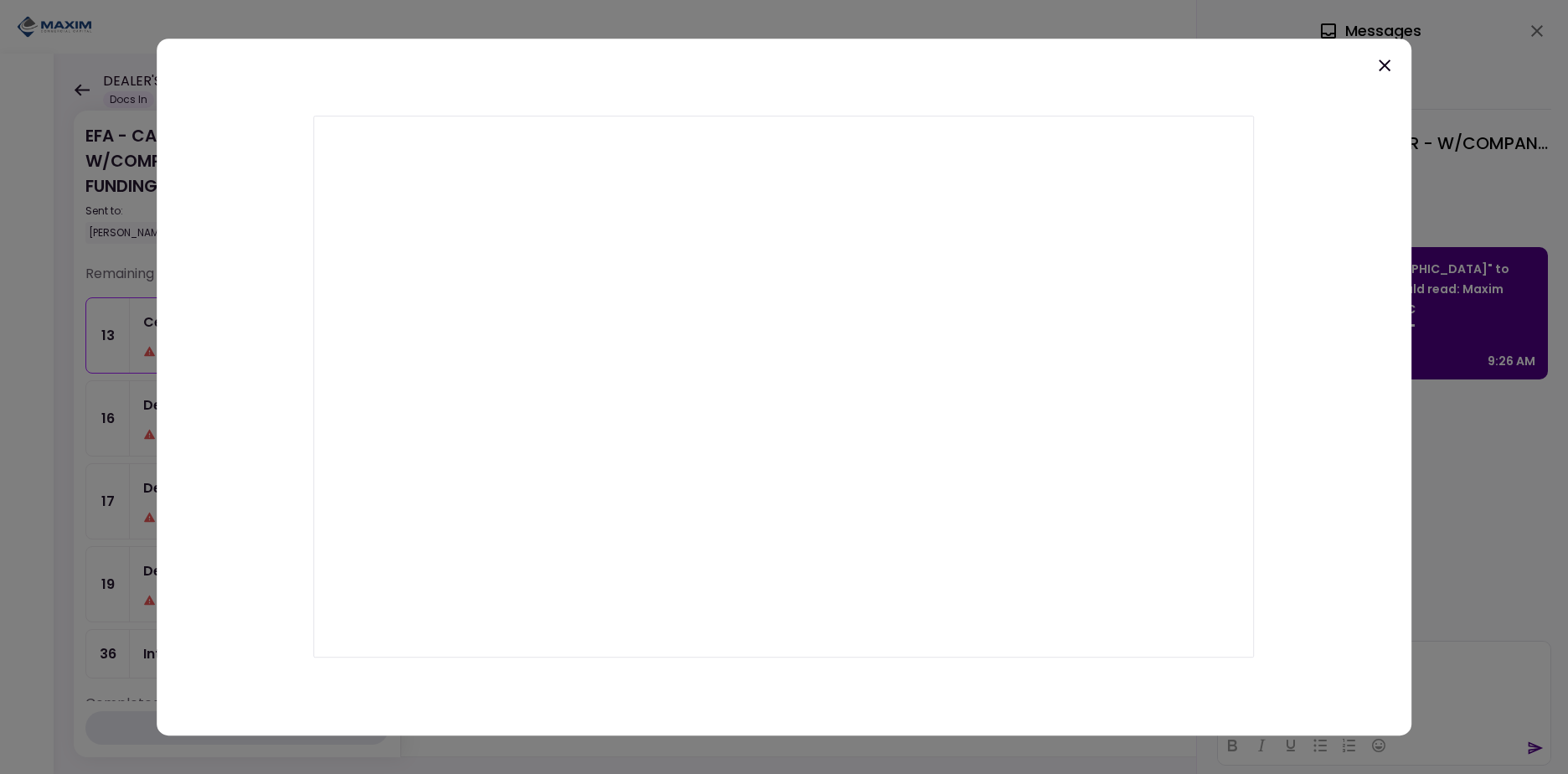
click at [1390, 64] on icon at bounding box center [1384, 66] width 20 height 20
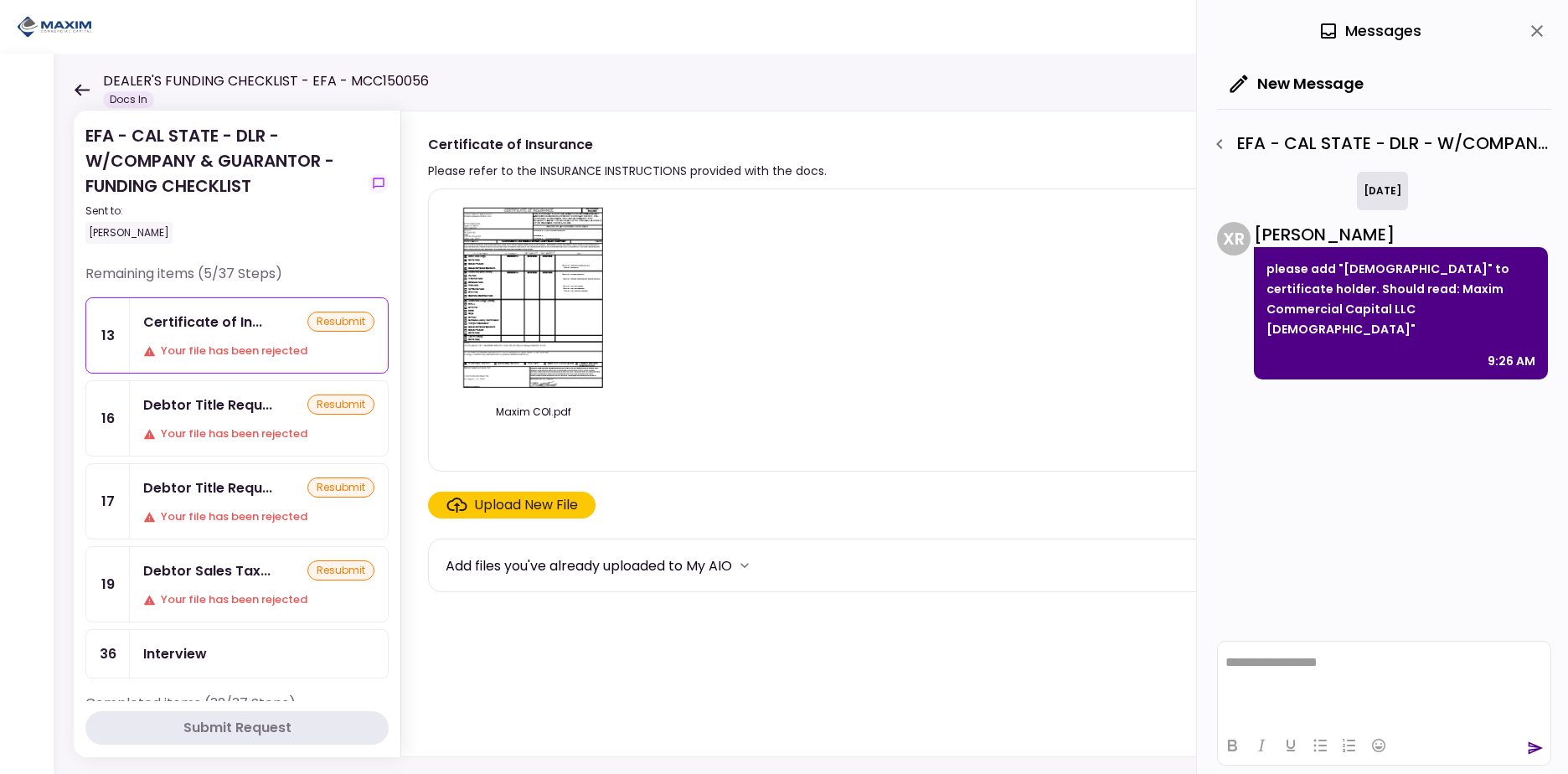
click at [244, 418] on div "Debtor Title Requ... resubmit Your file has been rejected" at bounding box center [259, 418] width 258 height 75
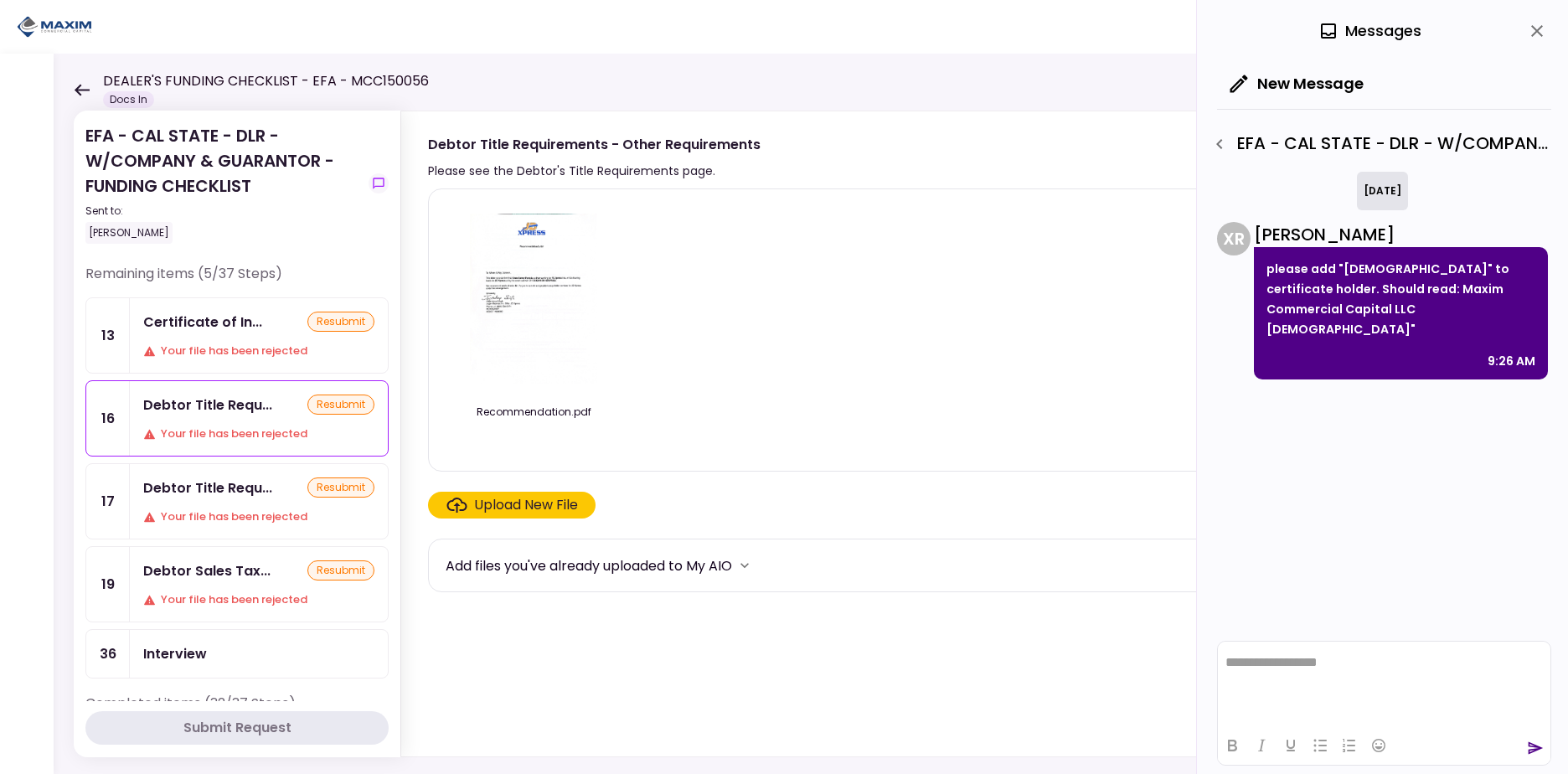
click at [237, 514] on div "Your file has been rejected" at bounding box center [259, 516] width 231 height 16
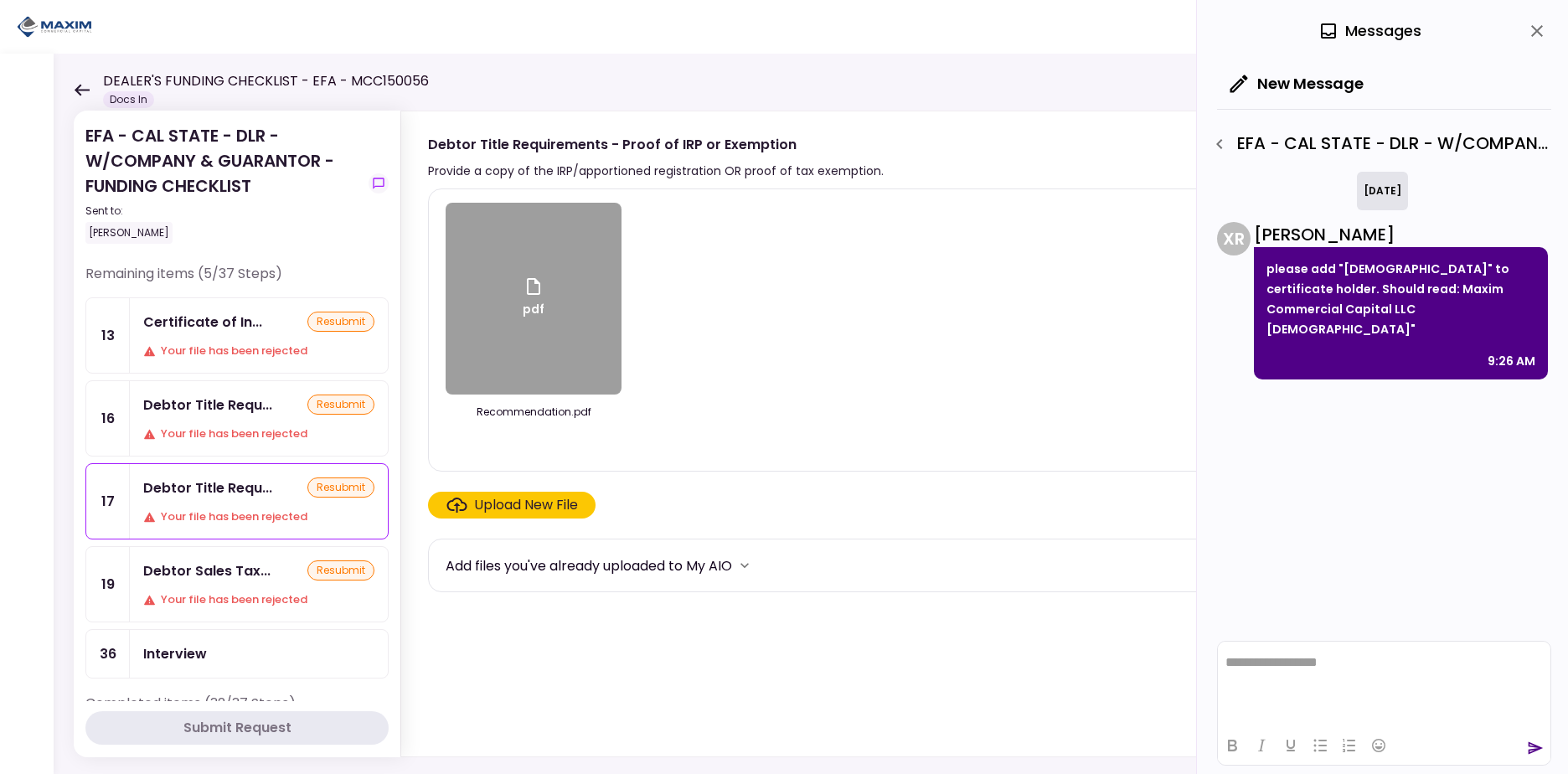
click at [240, 581] on div "Debtor Sales Tax... resubmit Your file has been rejected" at bounding box center [259, 585] width 258 height 75
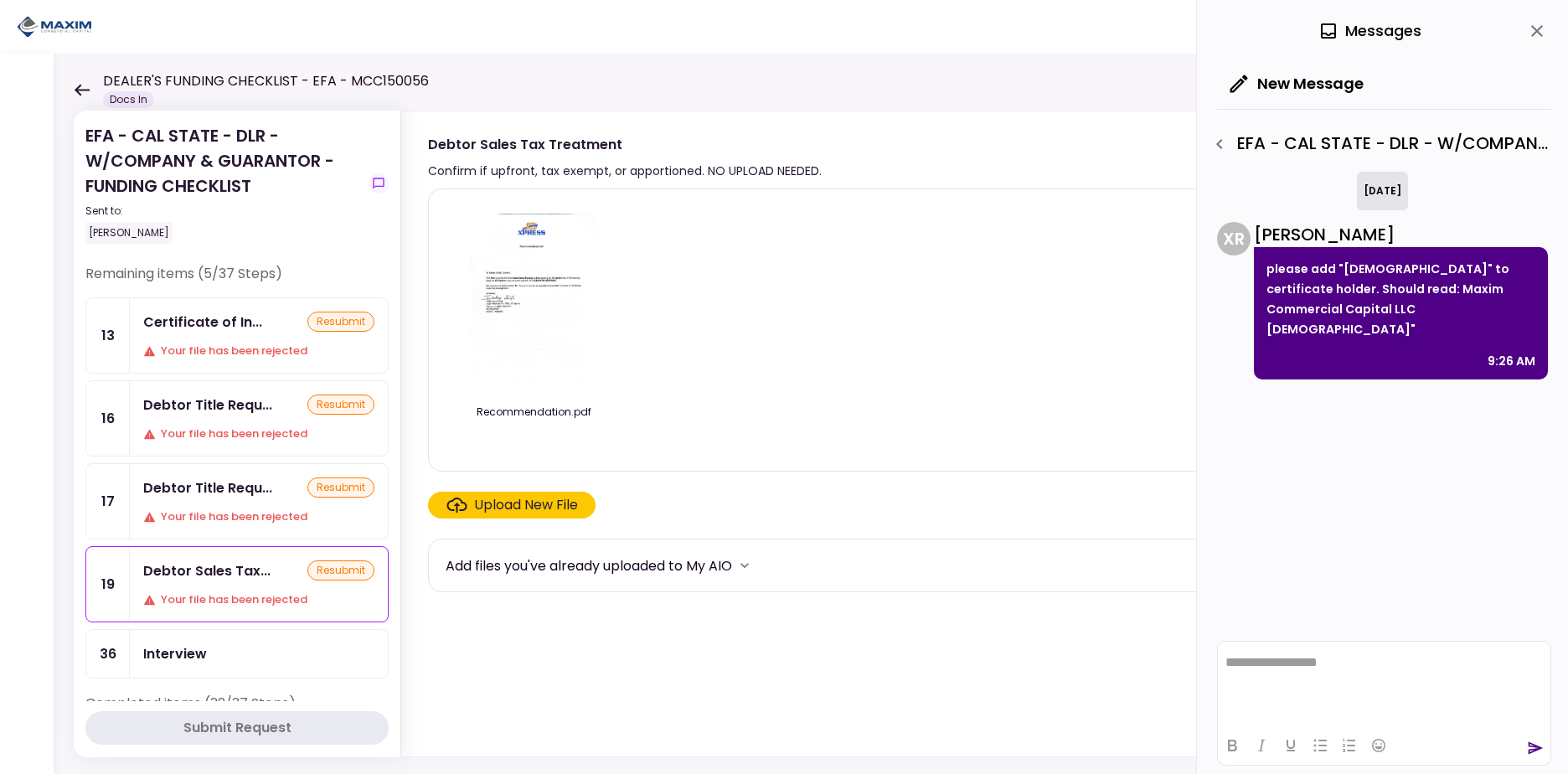
click at [238, 345] on div "Your file has been rejected" at bounding box center [259, 351] width 231 height 16
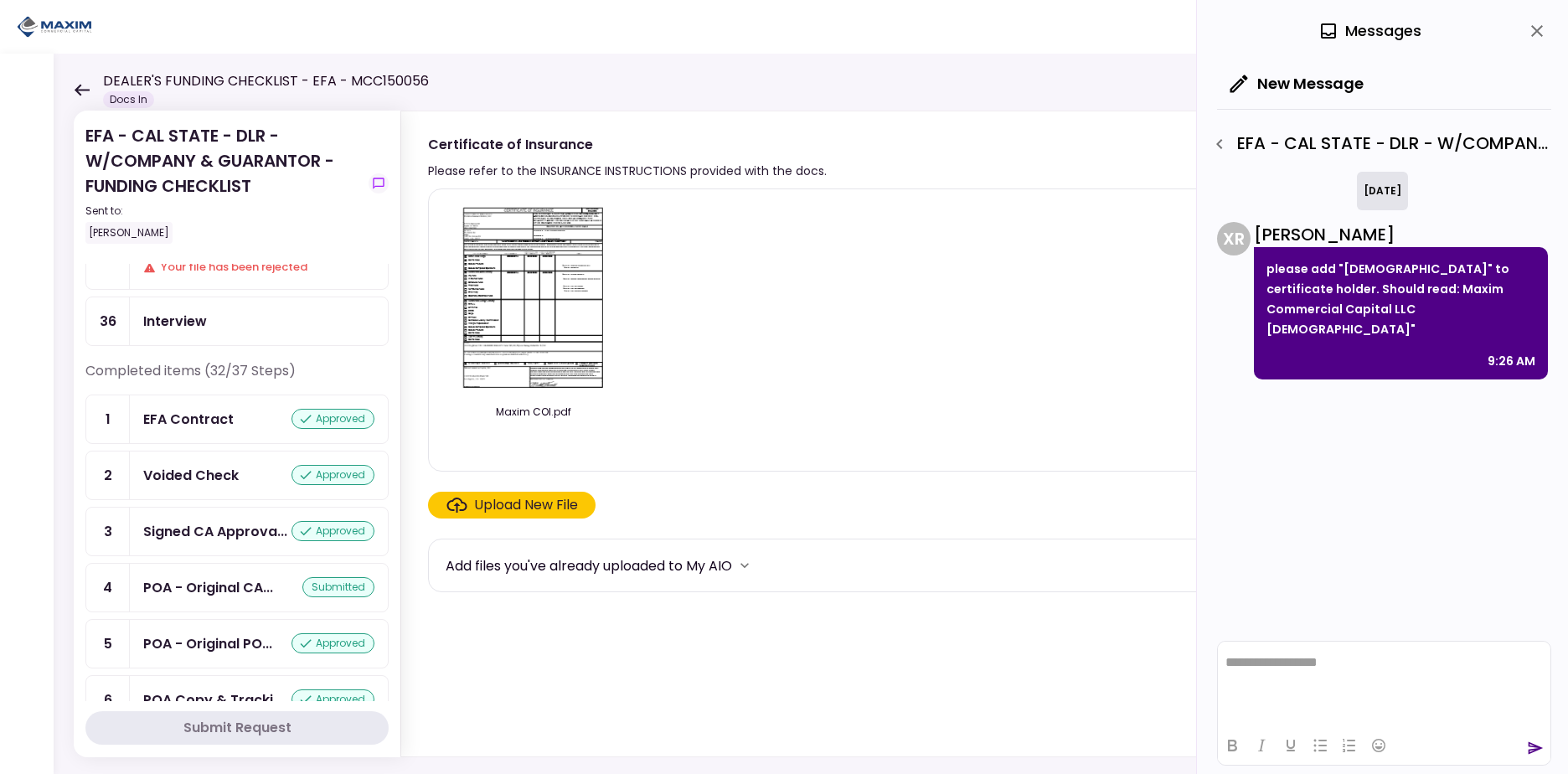
scroll to position [335, 0]
click at [1358, 539] on div "today X R Xiomara Rodriguez please add "ISAOA" to certificate holder. Should re…" at bounding box center [1383, 402] width 334 height 462
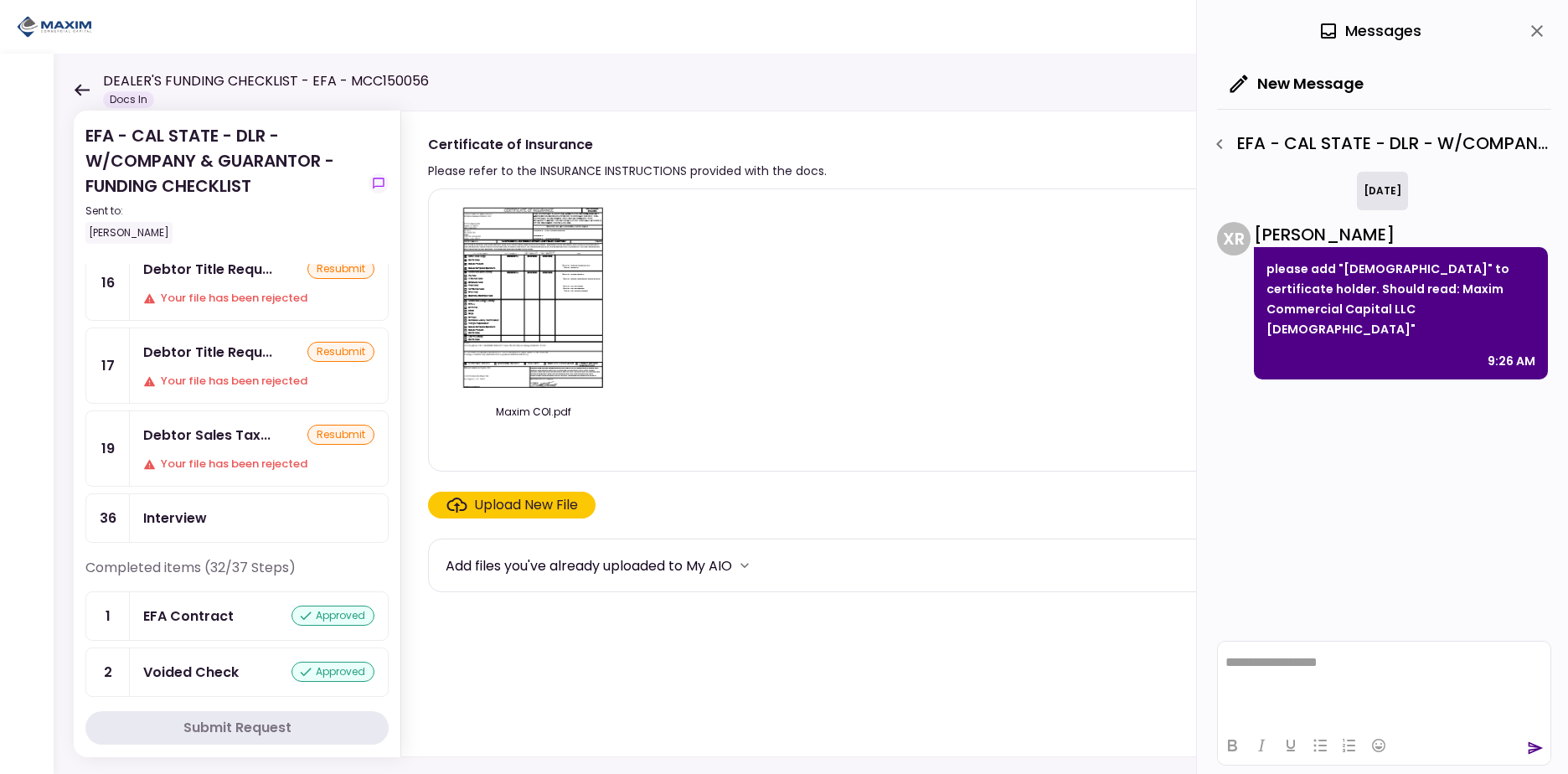
scroll to position [0, 0]
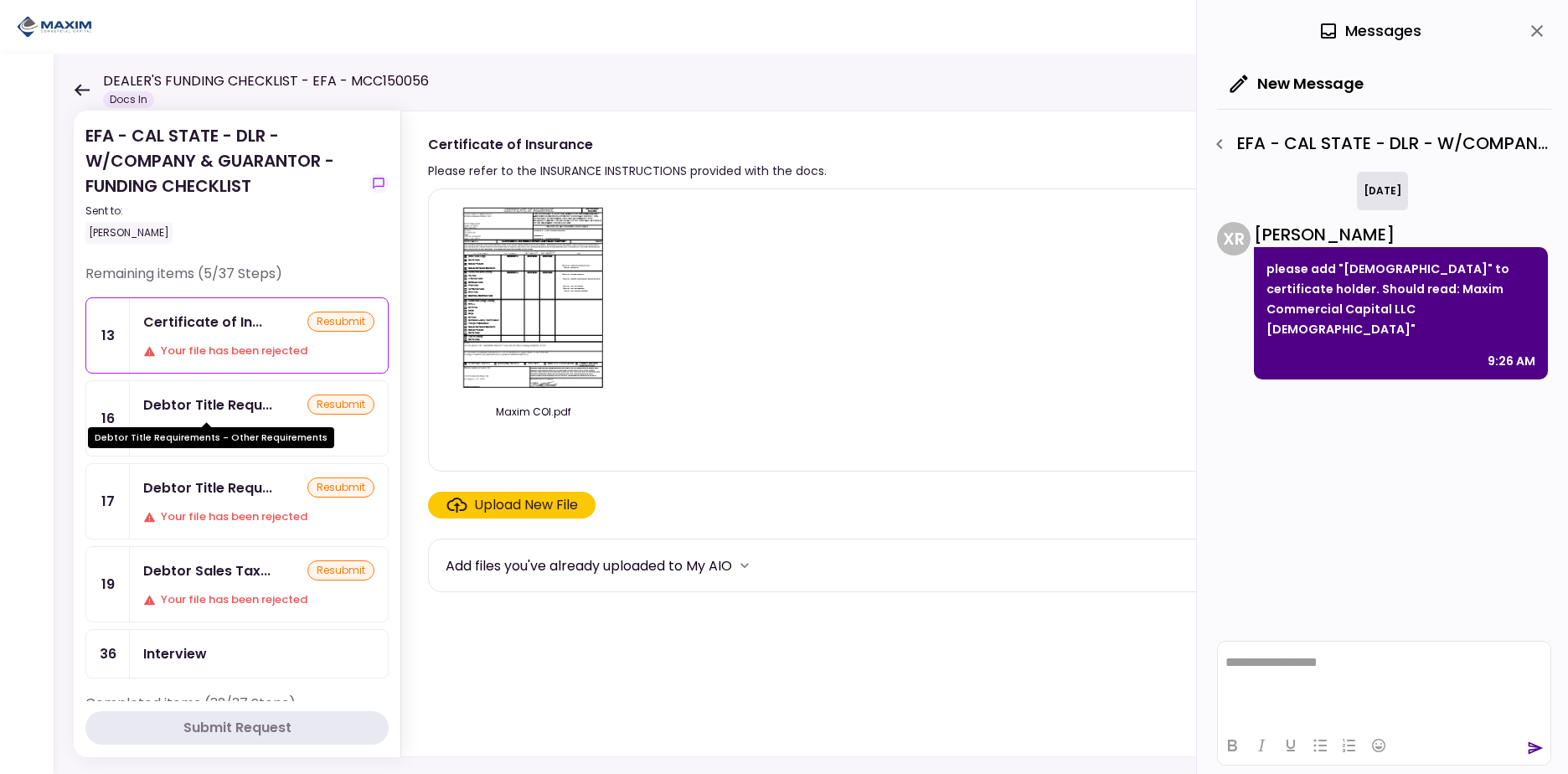
click at [242, 415] on div "Debtor Title Requirements - Other Requirements" at bounding box center [211, 432] width 246 height 33
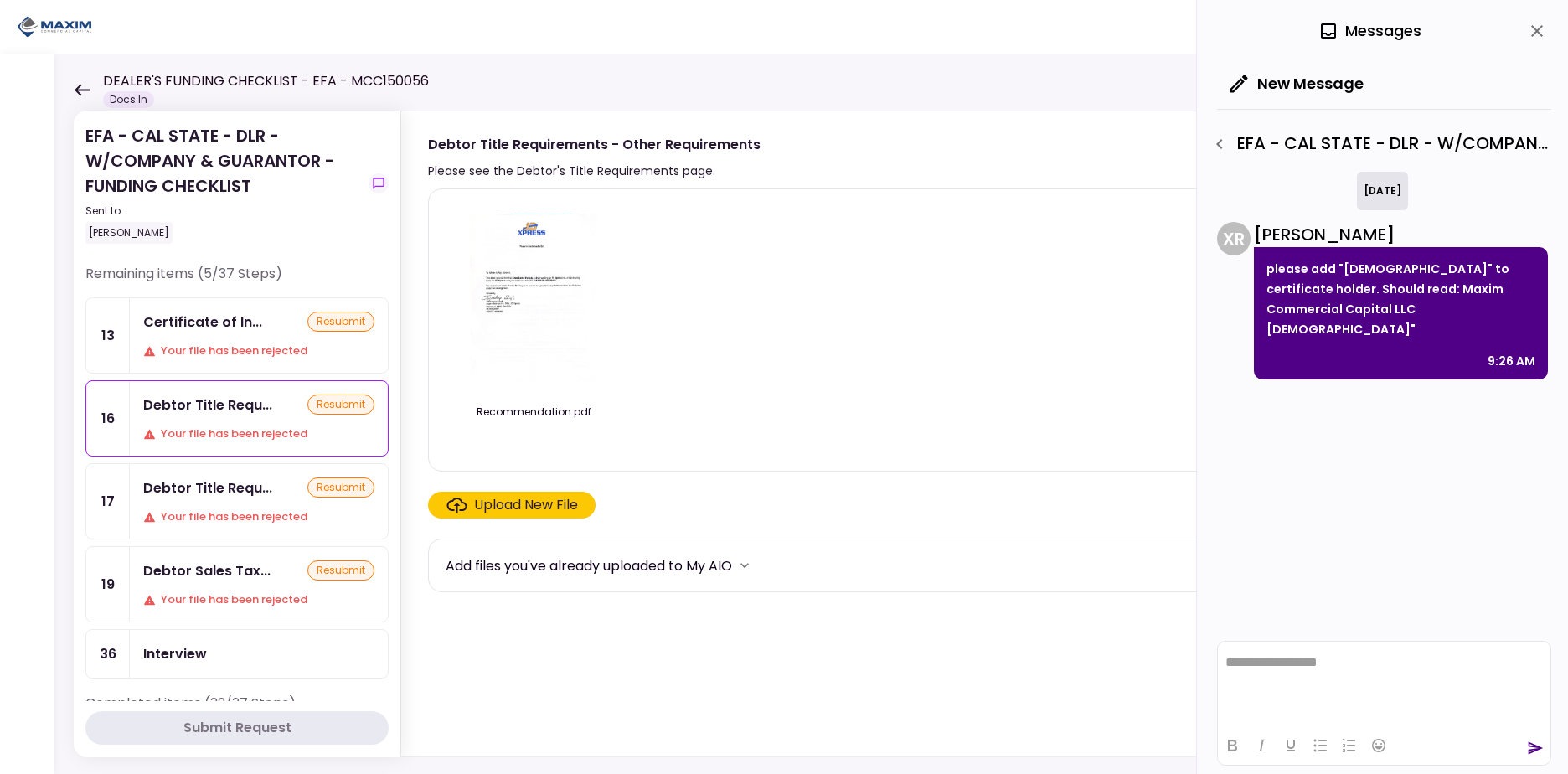
click at [239, 337] on div "Certificate of In... resubmit Your file has been rejected" at bounding box center [259, 335] width 258 height 75
